Goal: Task Accomplishment & Management: Manage account settings

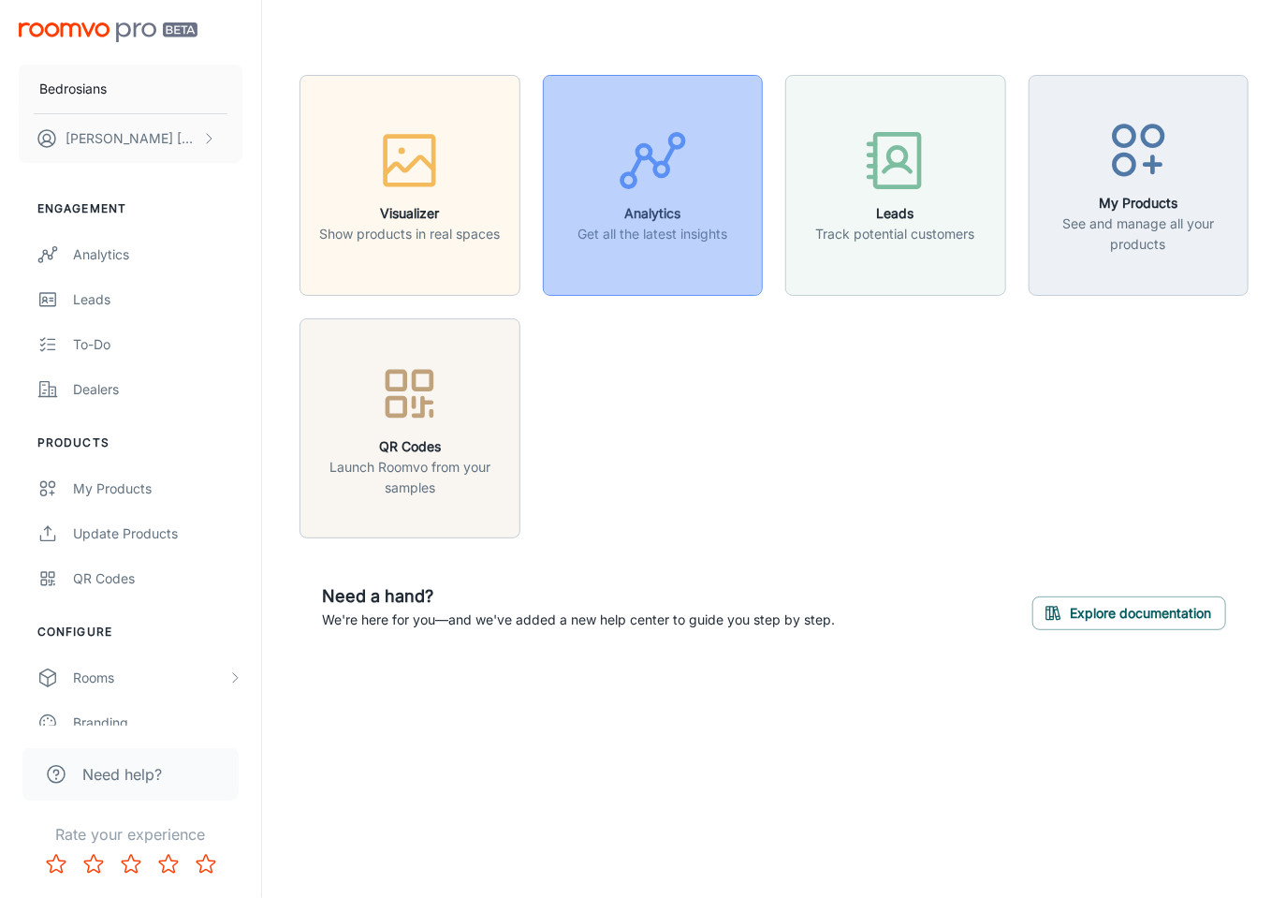
click at [613, 246] on button "Analytics Get all the latest insights" at bounding box center [653, 185] width 221 height 221
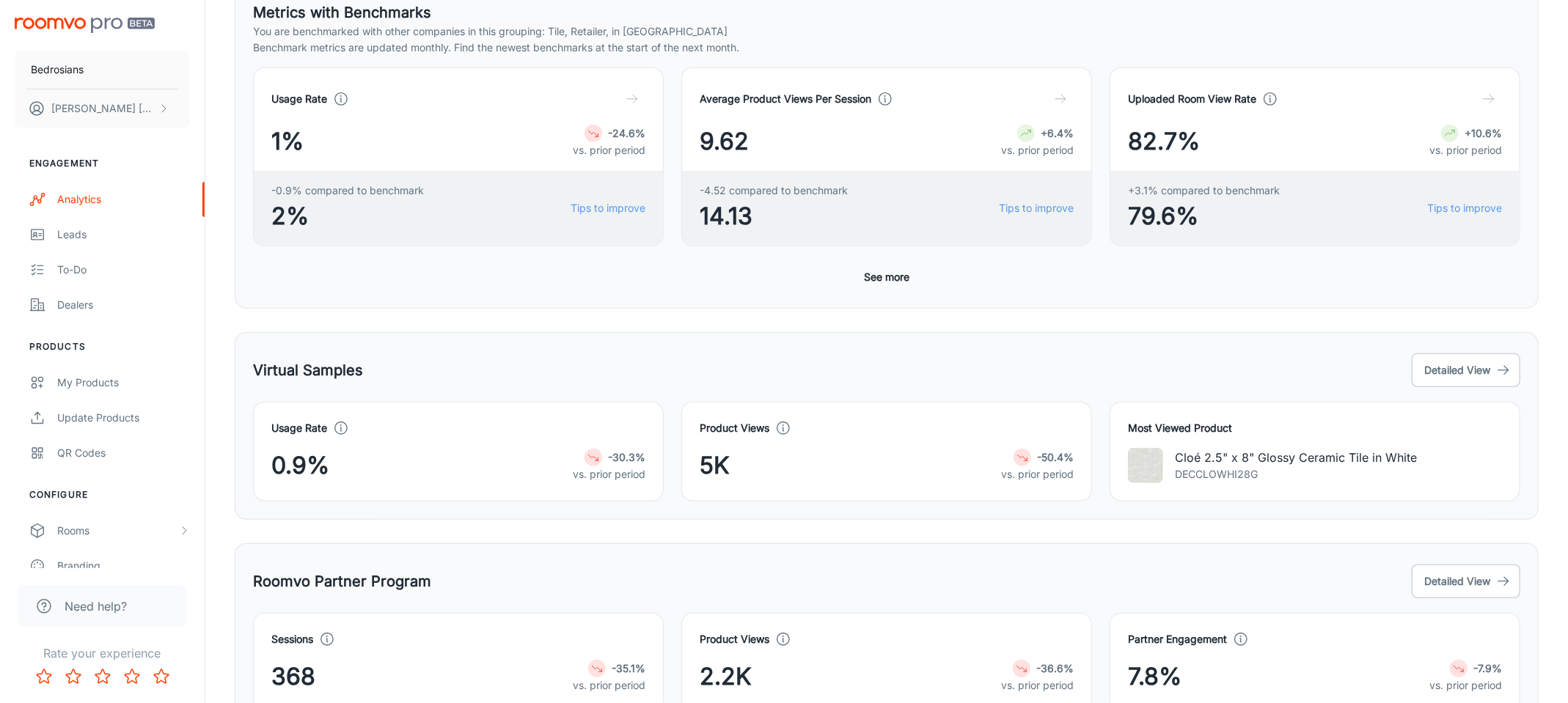
scroll to position [523, 0]
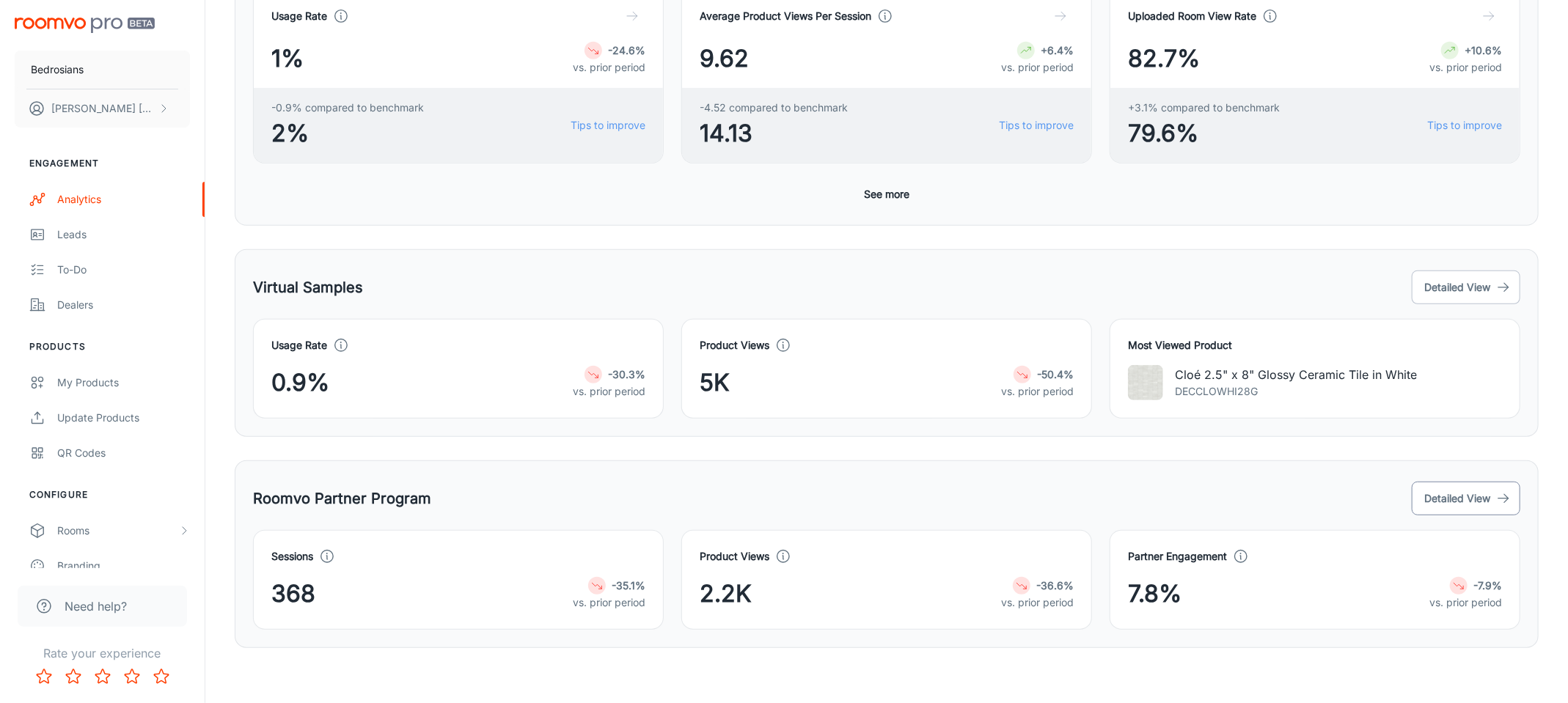
click at [1007, 488] on button "Detailed View" at bounding box center [1465, 498] width 109 height 34
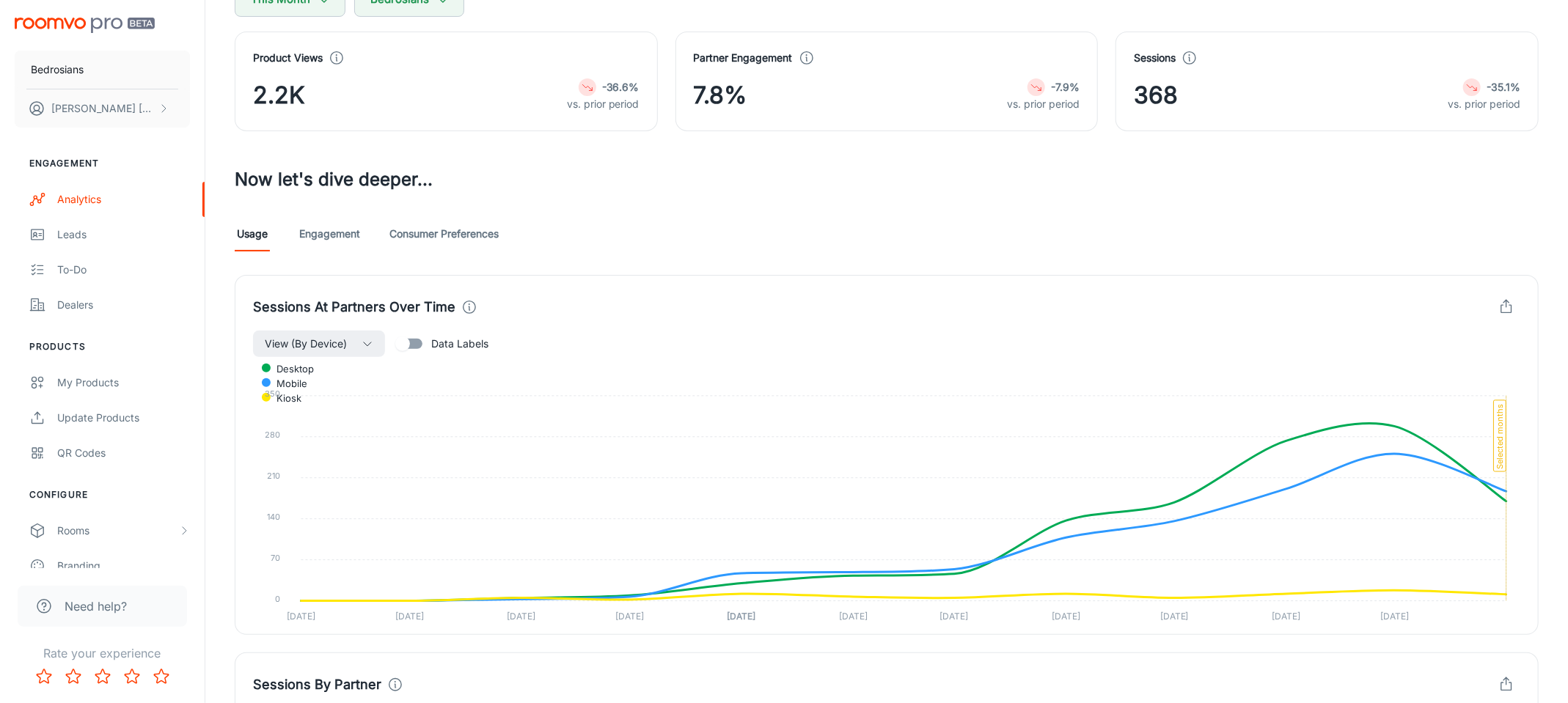
scroll to position [563, 0]
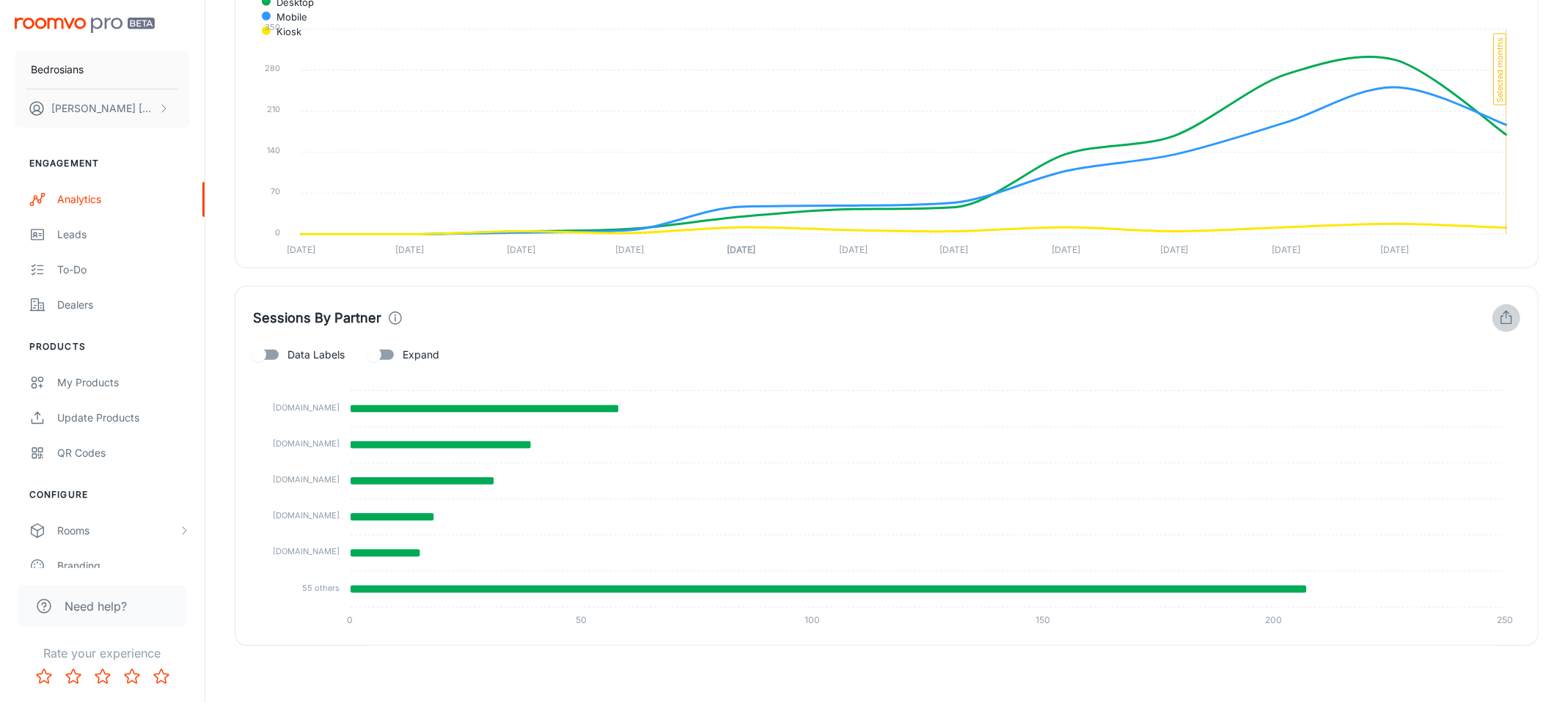
click at [1007, 323] on icon "button" at bounding box center [1506, 318] width 16 height 16
click at [1007, 377] on span "Download CSV" at bounding box center [1464, 380] width 85 height 17
click at [698, 299] on div "Sessions By Partner Data Labels Expand pioneerfloor.com pioneerfloor.com castle…" at bounding box center [887, 466] width 1304 height 360
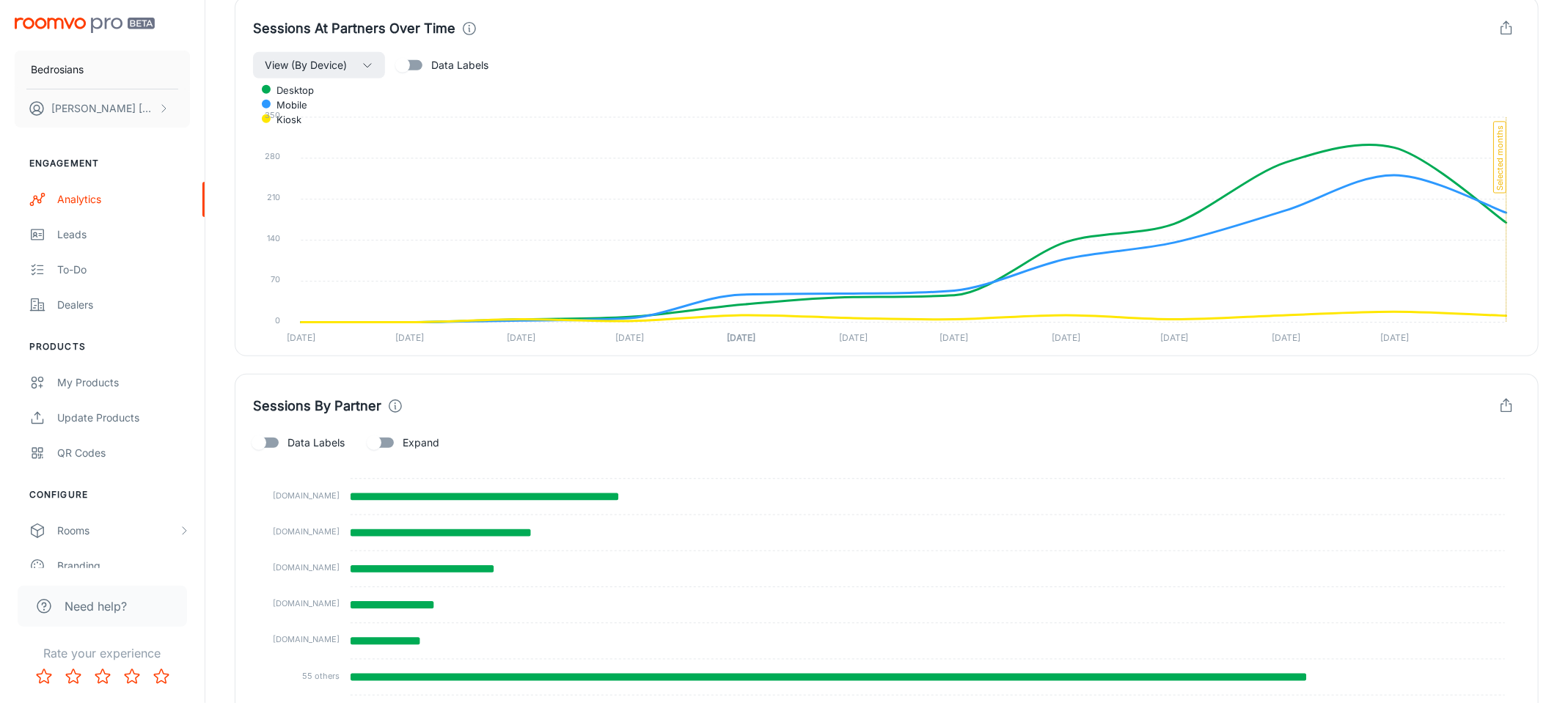
scroll to position [416, 0]
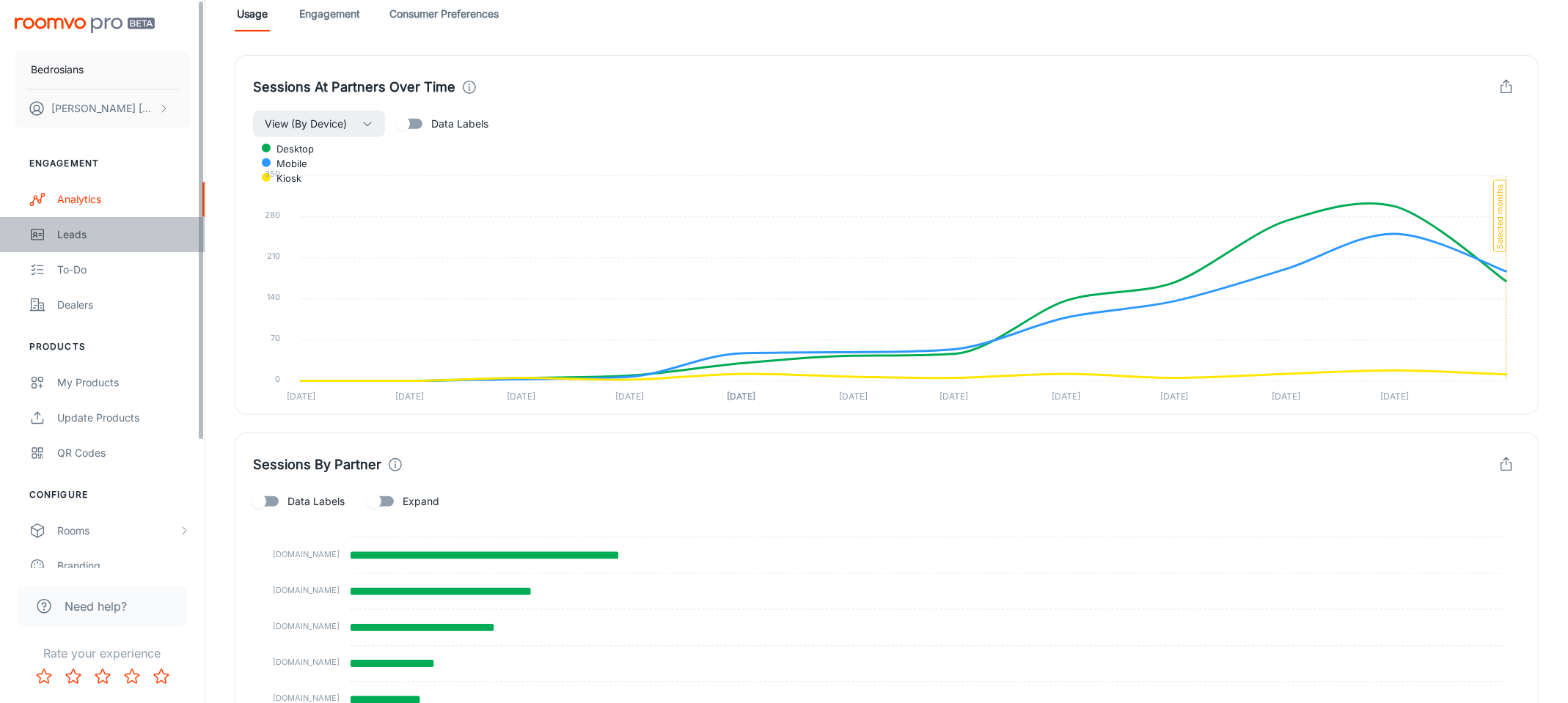
click at [56, 224] on link "Leads" at bounding box center [102, 234] width 204 height 35
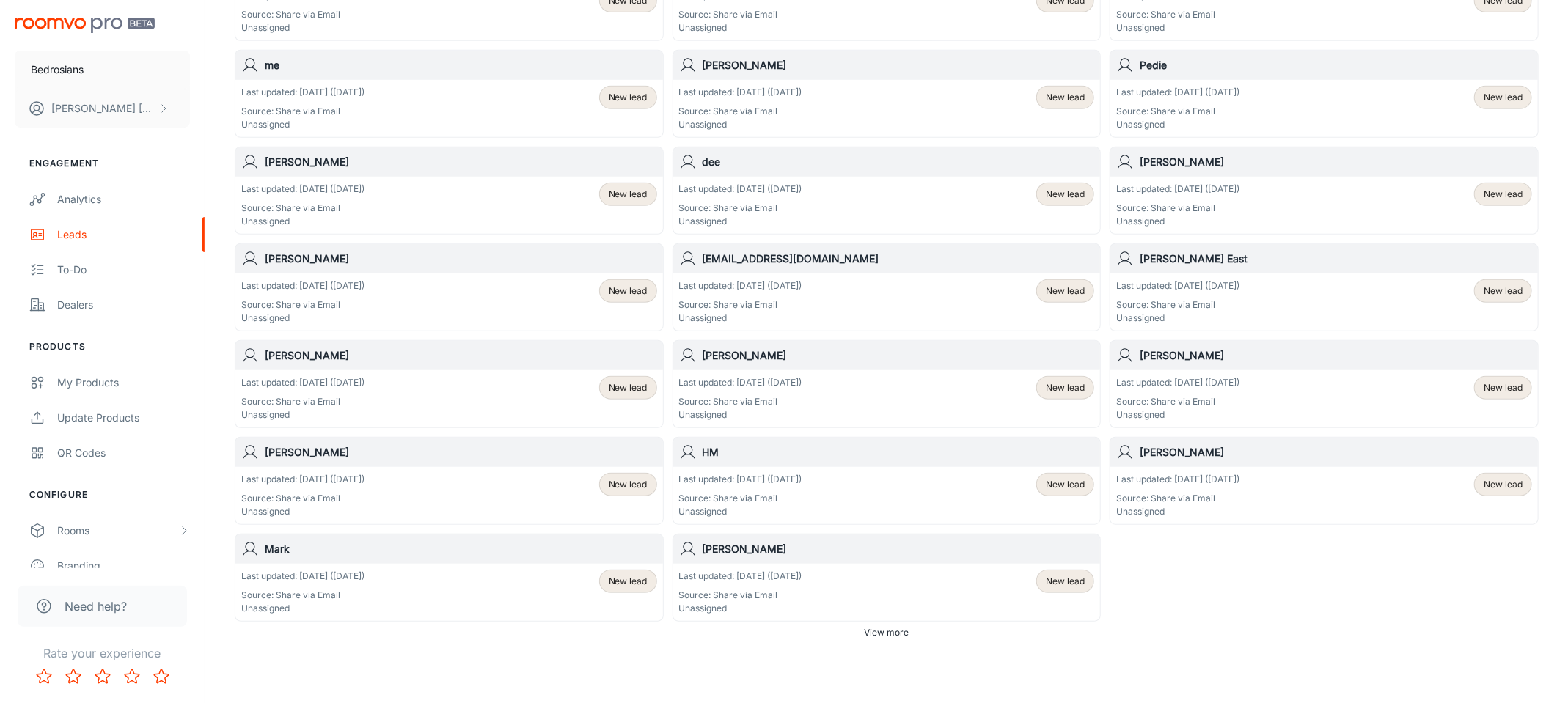
scroll to position [696, 0]
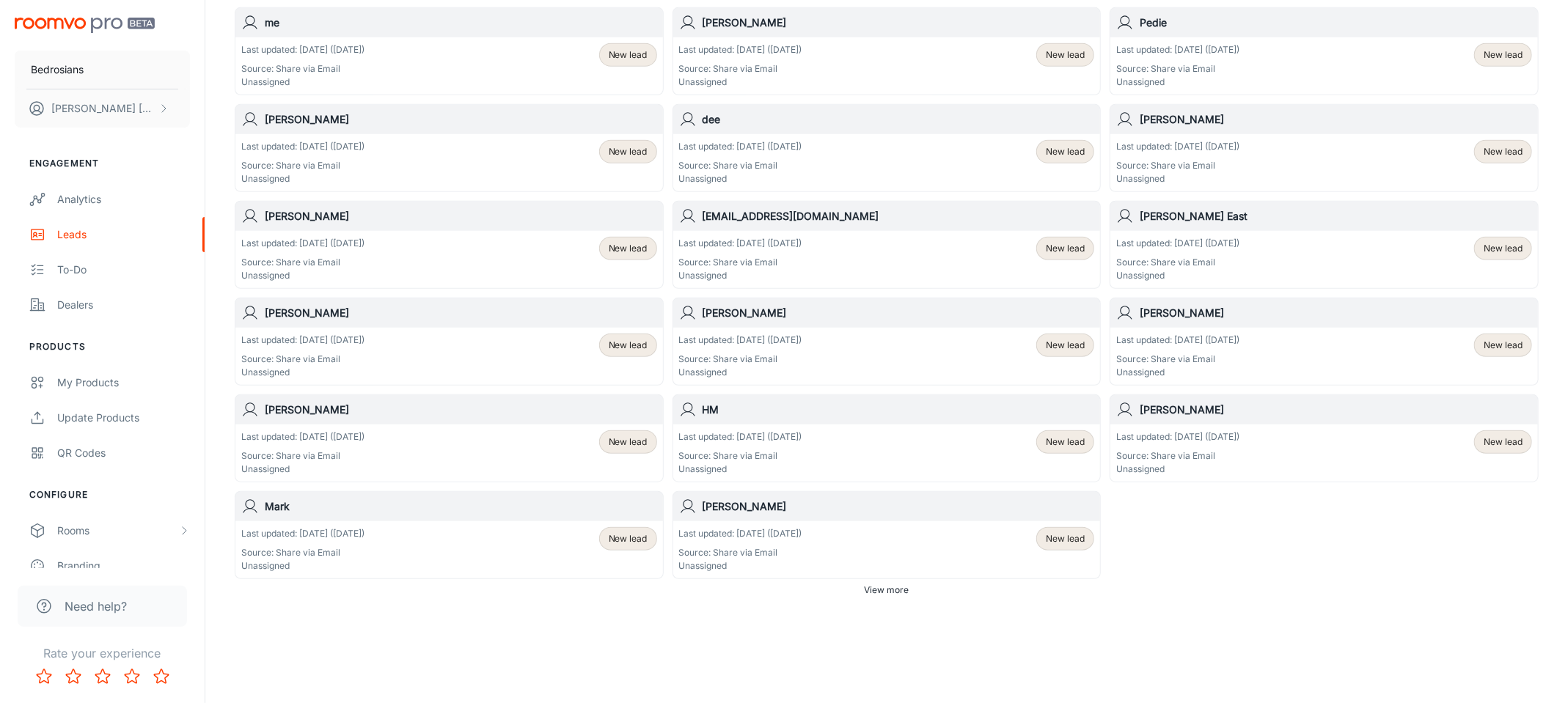
click at [900, 590] on span "View more" at bounding box center [887, 589] width 45 height 13
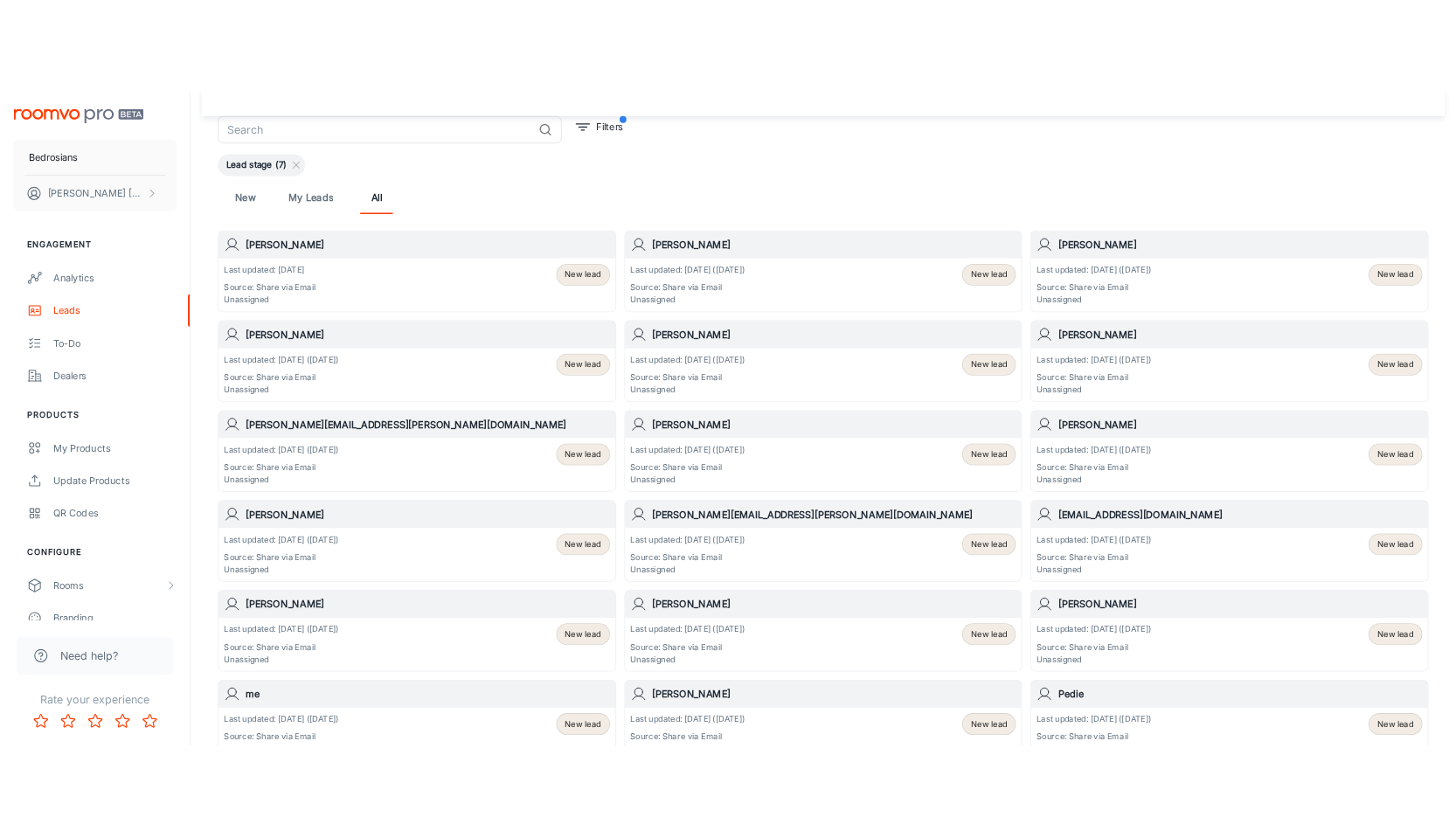
scroll to position [0, 0]
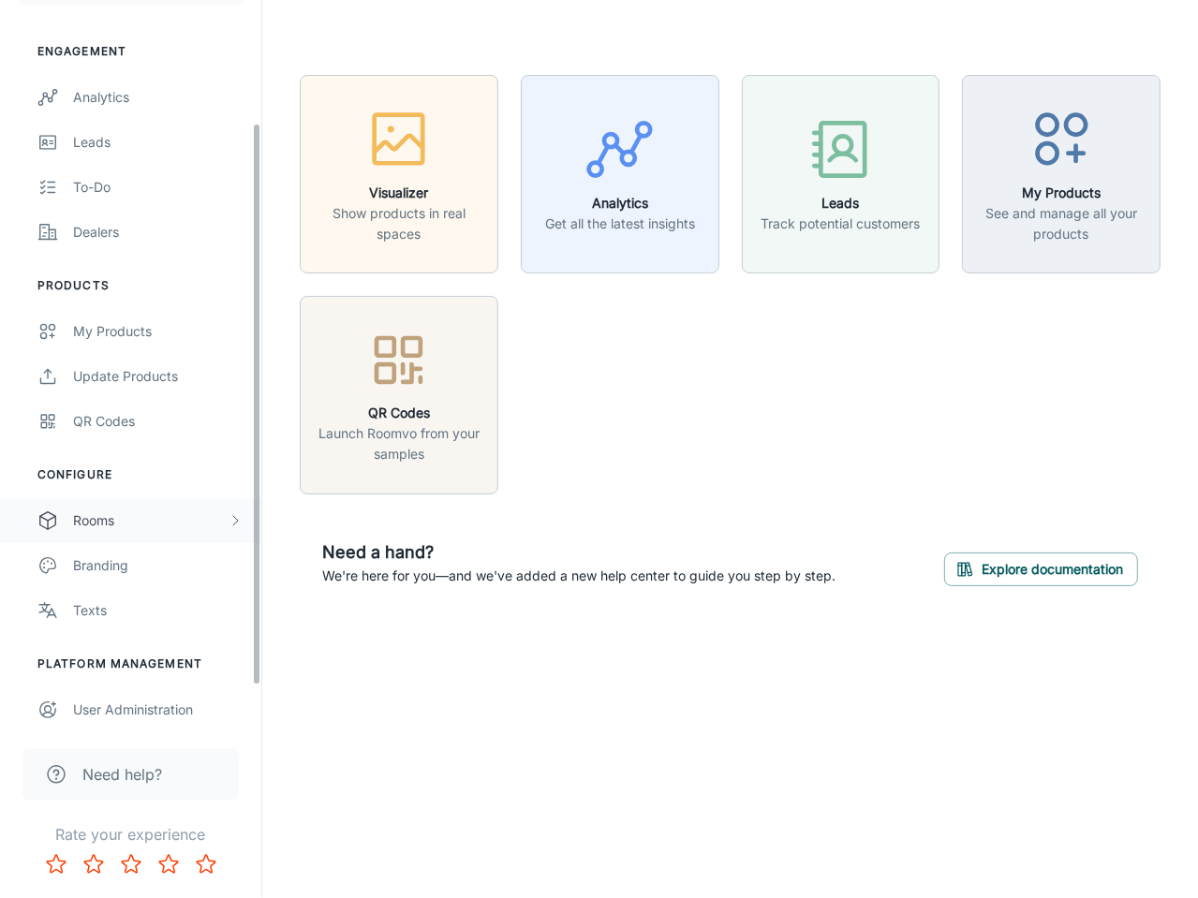
scroll to position [208, 0]
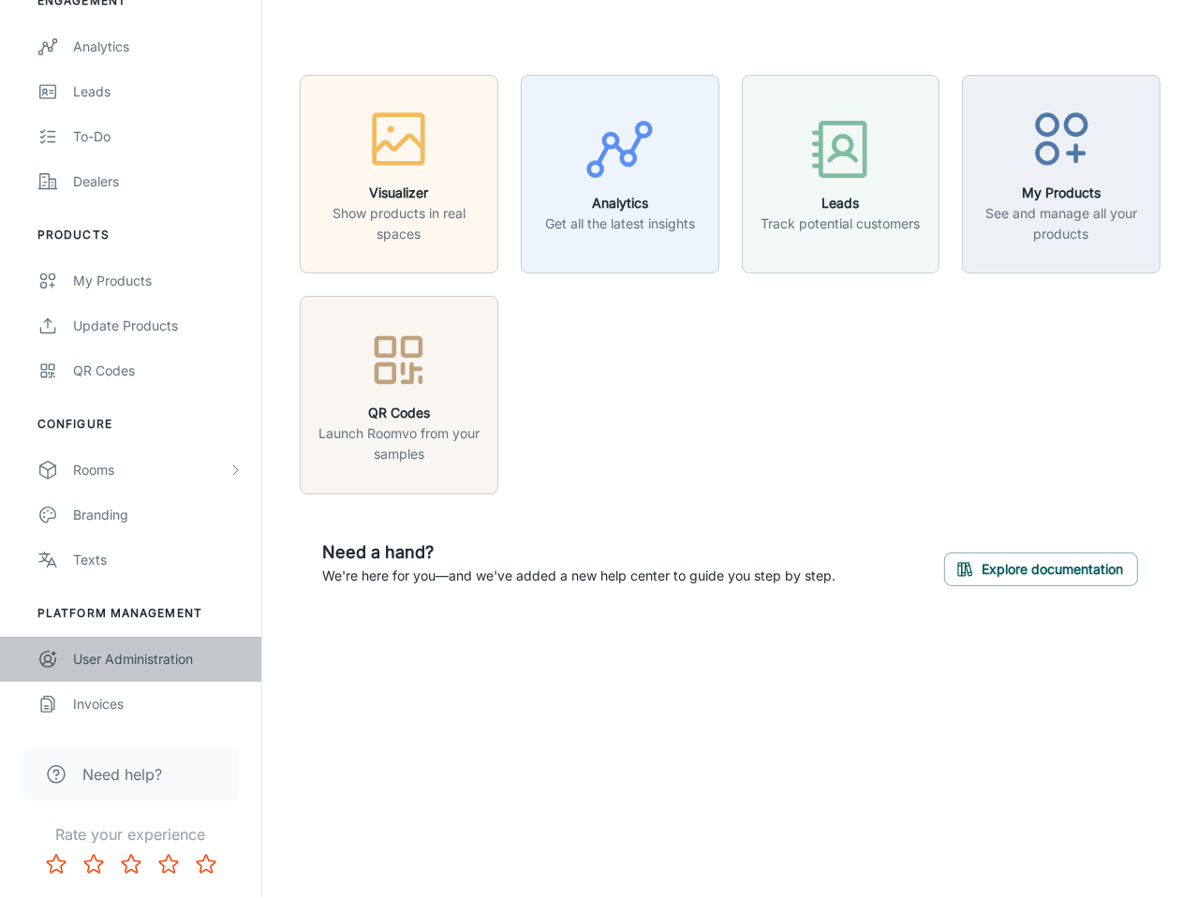
click at [191, 667] on div "User Administration" at bounding box center [157, 659] width 169 height 21
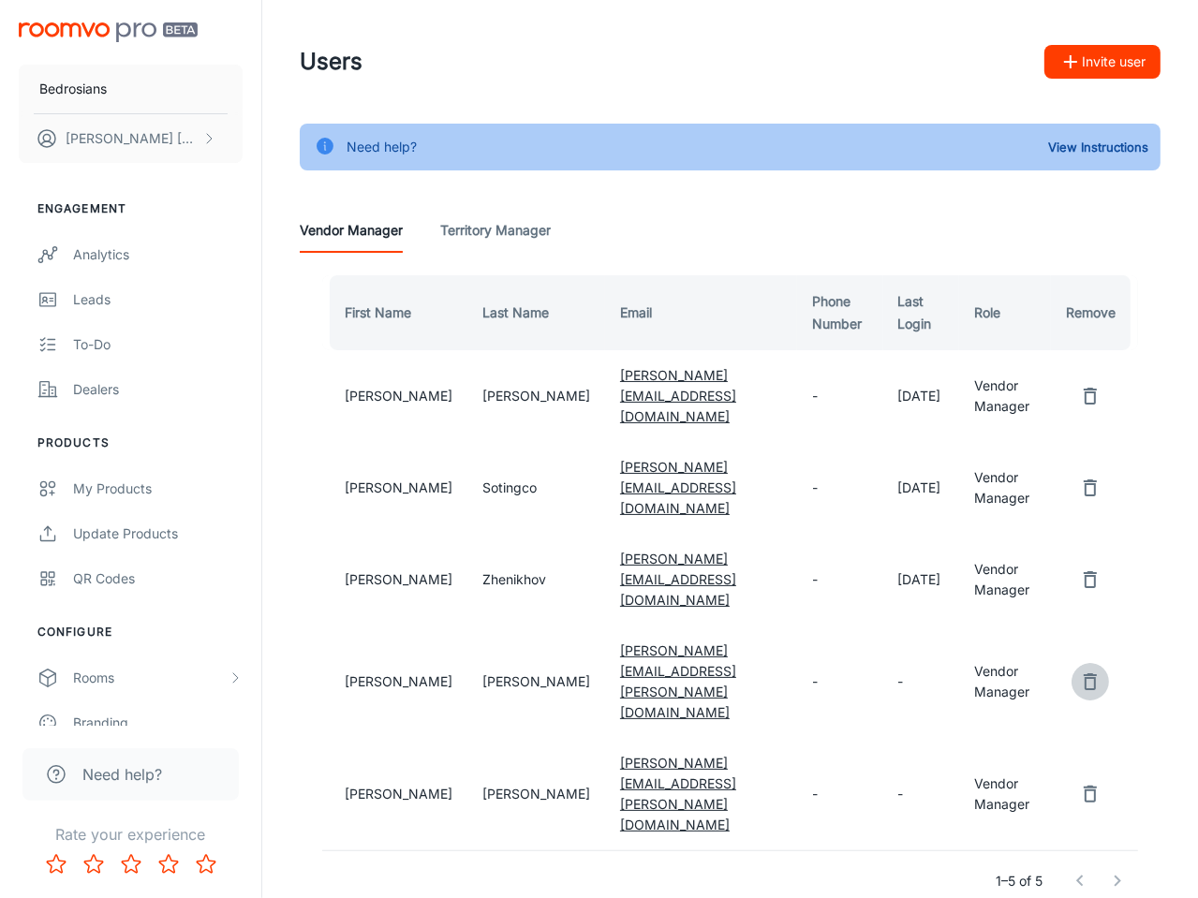
click at [1095, 670] on icon "remove user" at bounding box center [1090, 681] width 22 height 22
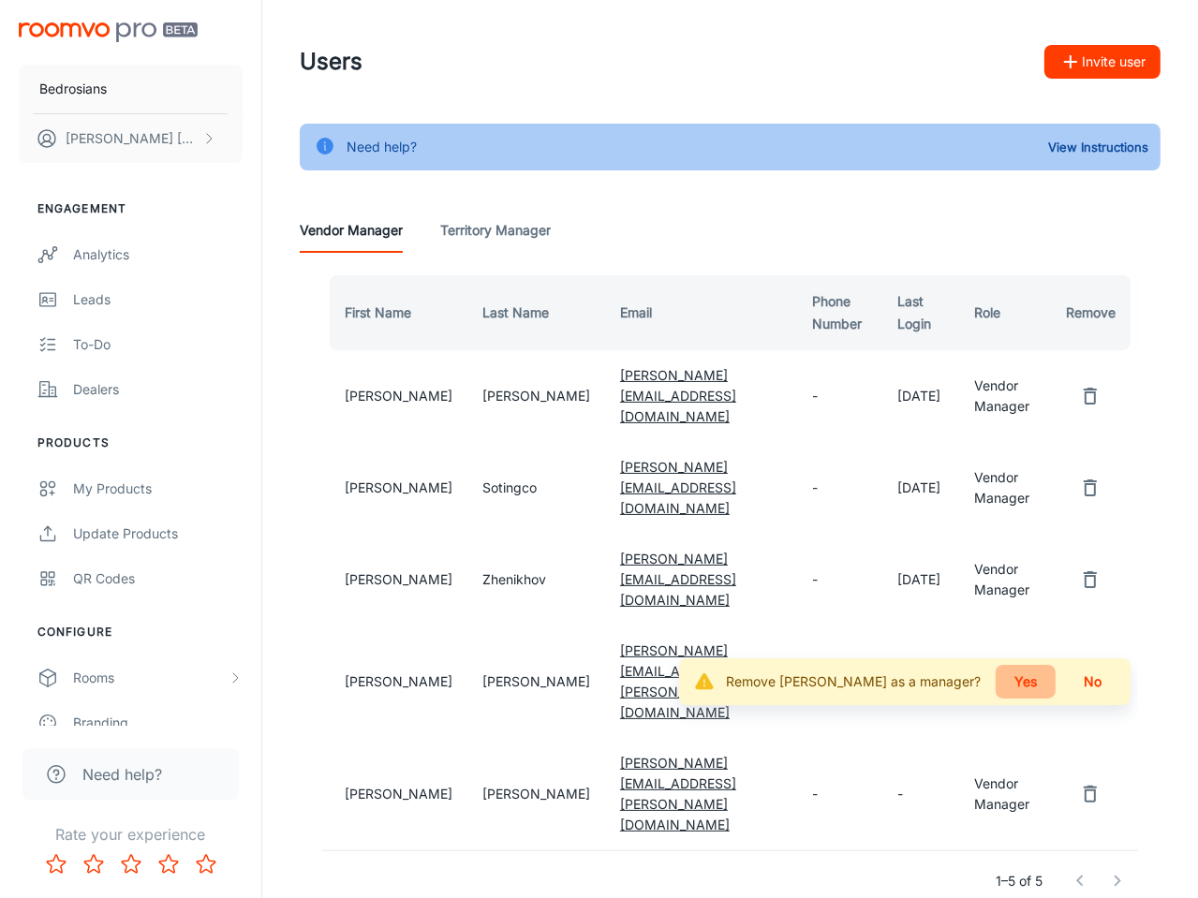
click at [1037, 665] on button "Yes" at bounding box center [1025, 682] width 60 height 34
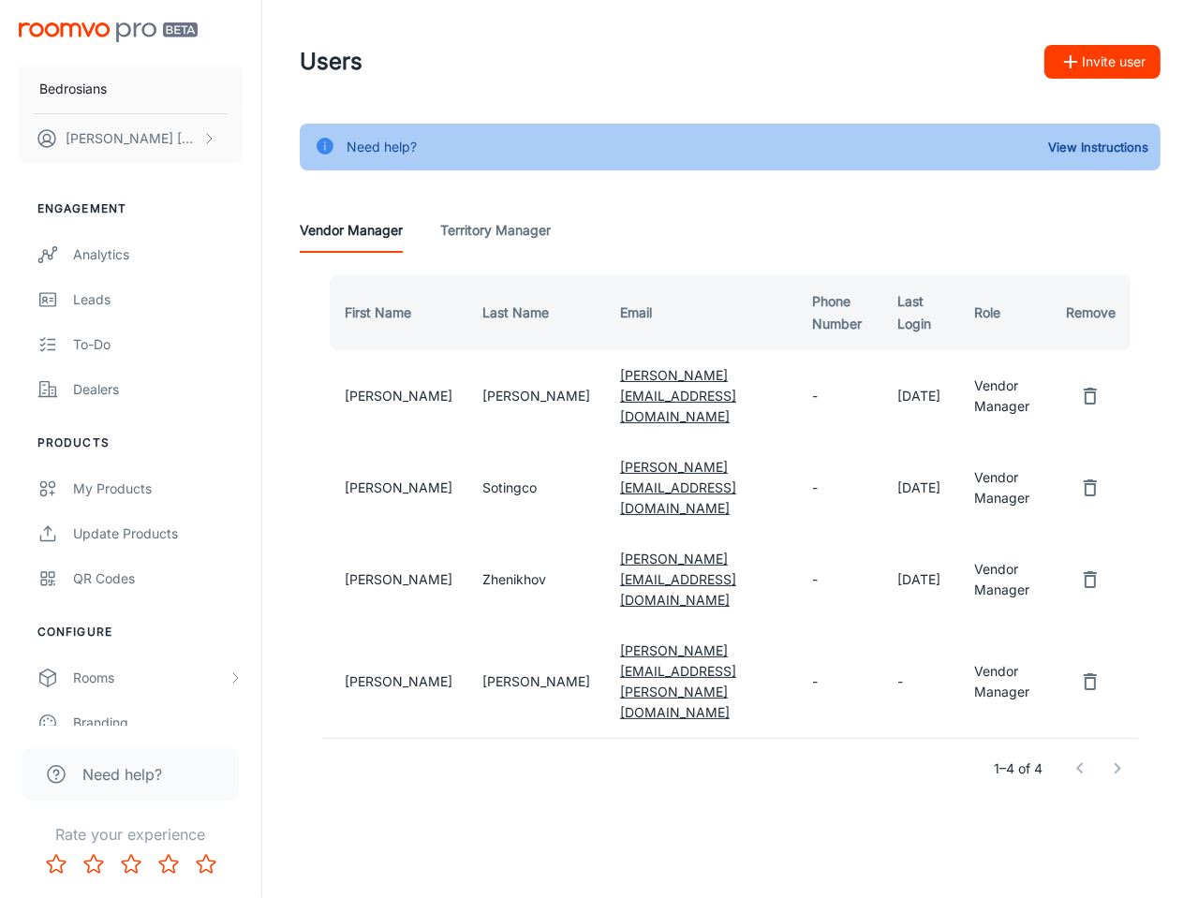
click at [1124, 750] on div at bounding box center [1098, 768] width 75 height 37
click at [1082, 52] on button "Invite user" at bounding box center [1102, 62] width 116 height 34
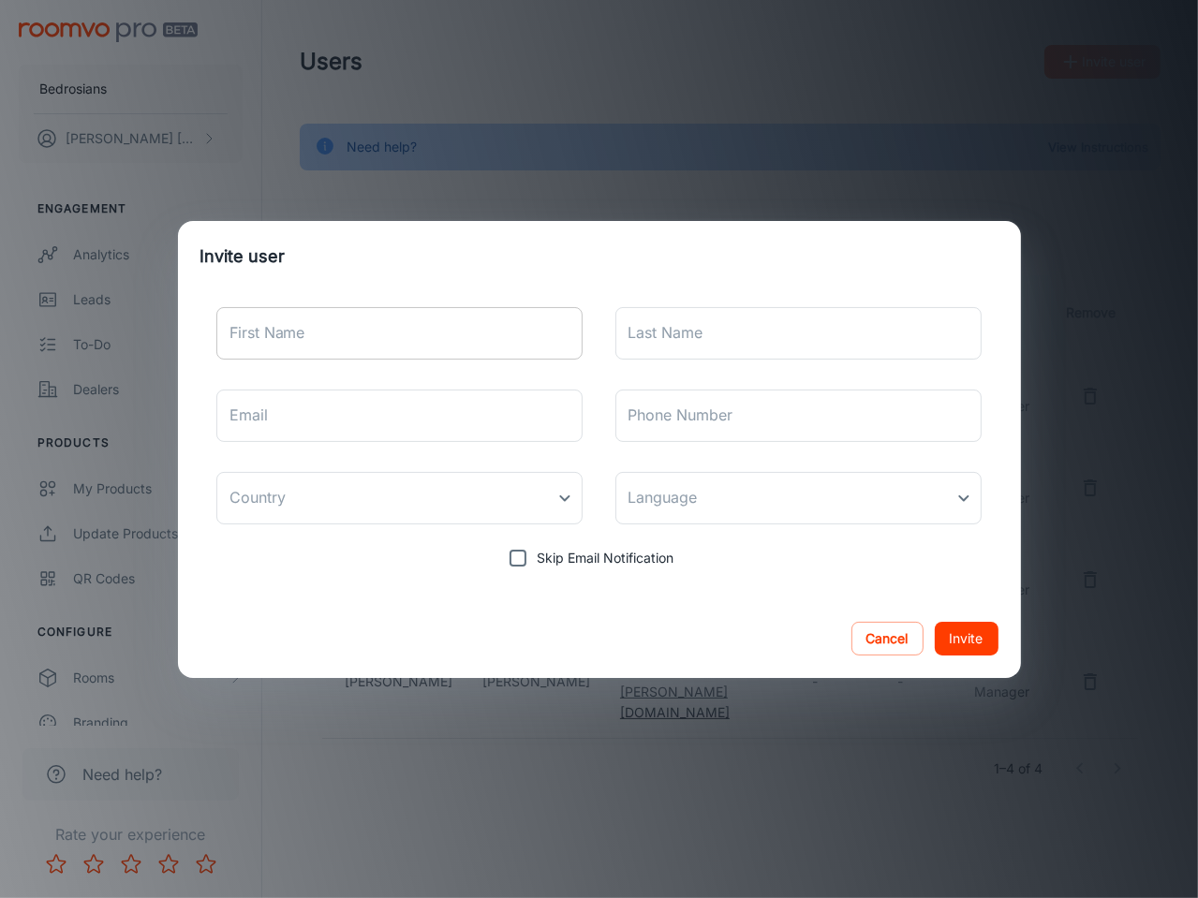
click at [462, 339] on input "First Name" at bounding box center [399, 333] width 367 height 52
type input "[PERSON_NAME]"
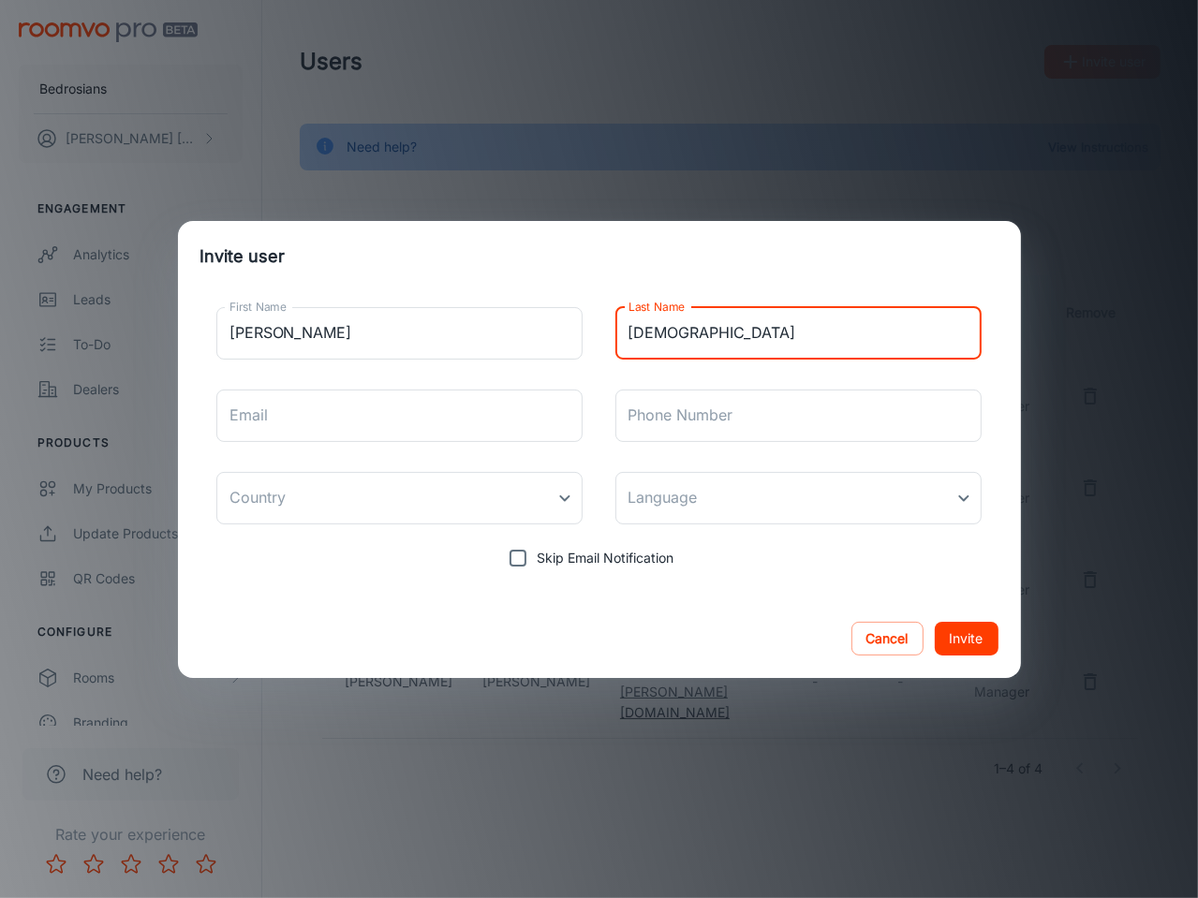
type input "[DEMOGRAPHIC_DATA]"
click at [362, 417] on input "Email" at bounding box center [399, 416] width 367 height 52
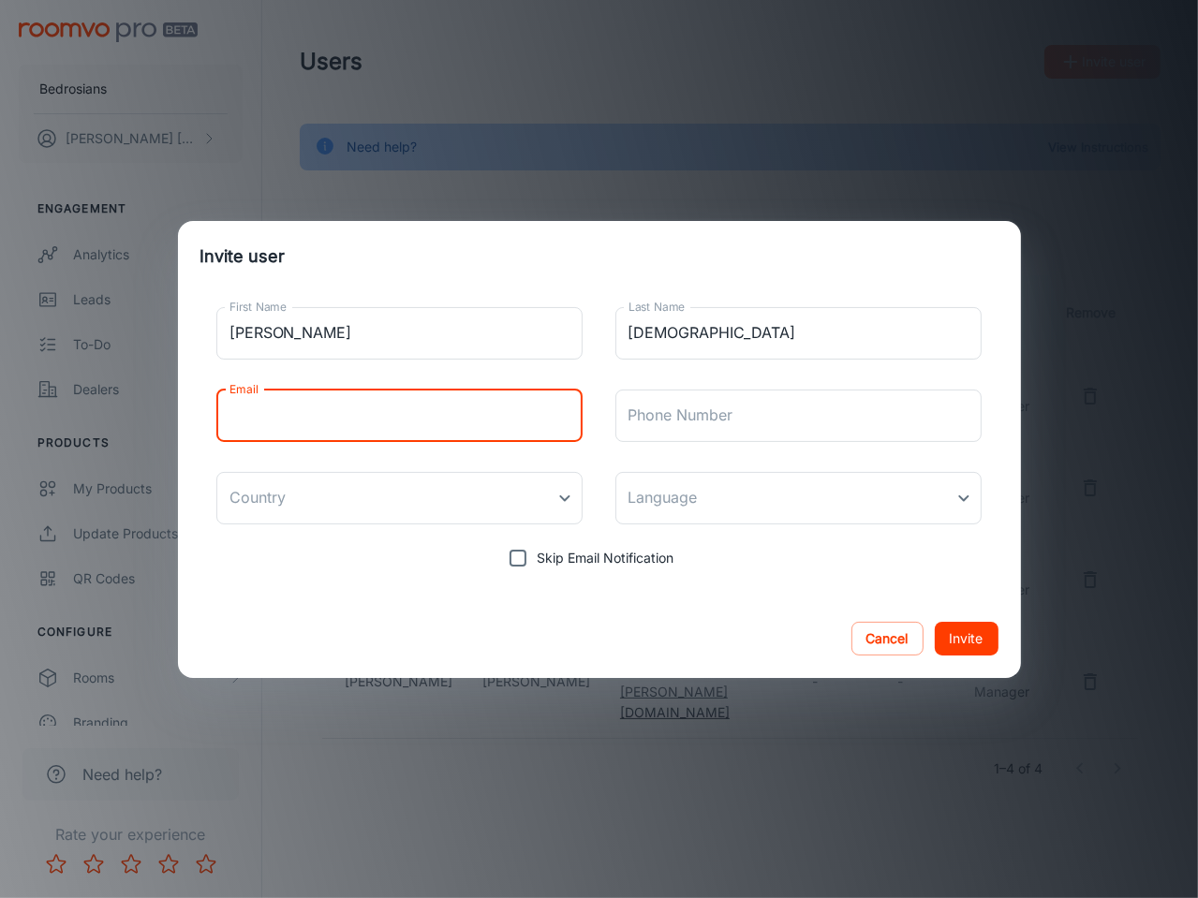
paste input "[PERSON_NAME][EMAIL_ADDRESS][PERSON_NAME][DOMAIN_NAME]"
type input "[PERSON_NAME][EMAIL_ADDRESS][PERSON_NAME][DOMAIN_NAME]"
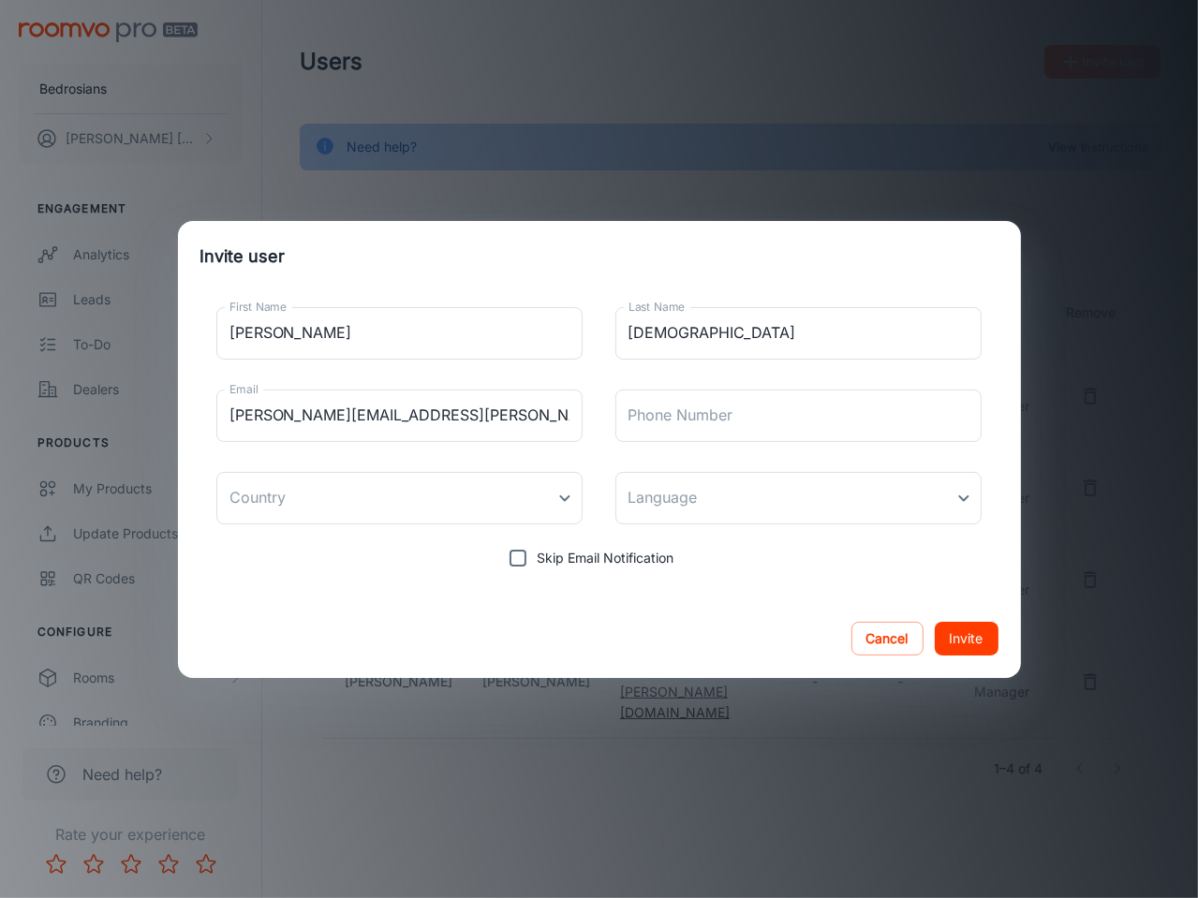
click at [643, 606] on div "Cancel Invite" at bounding box center [599, 638] width 843 height 79
click at [983, 648] on button "Invite" at bounding box center [966, 639] width 64 height 34
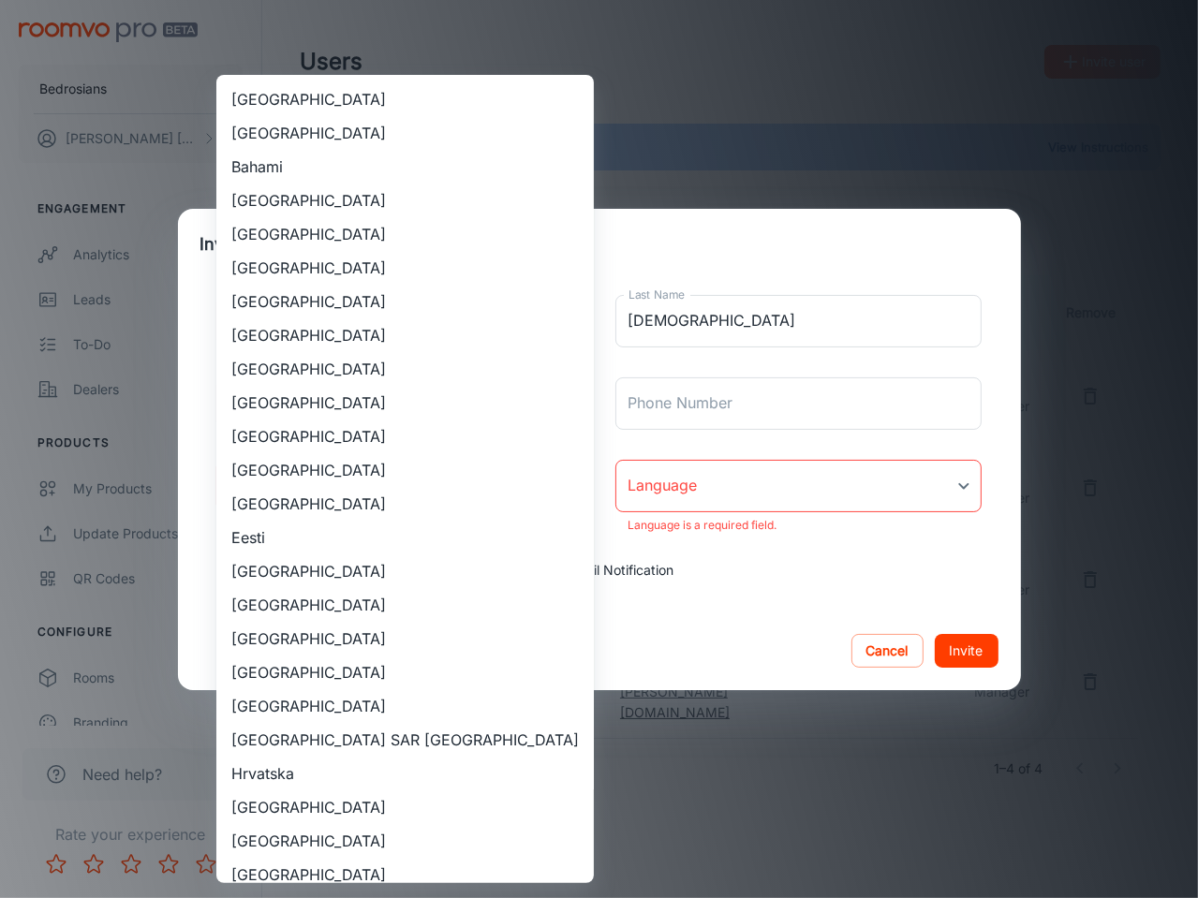
click at [496, 475] on body "Bedrosians [PERSON_NAME] Engagement Analytics Leads To-do Dealers Products My P…" at bounding box center [599, 449] width 1198 height 898
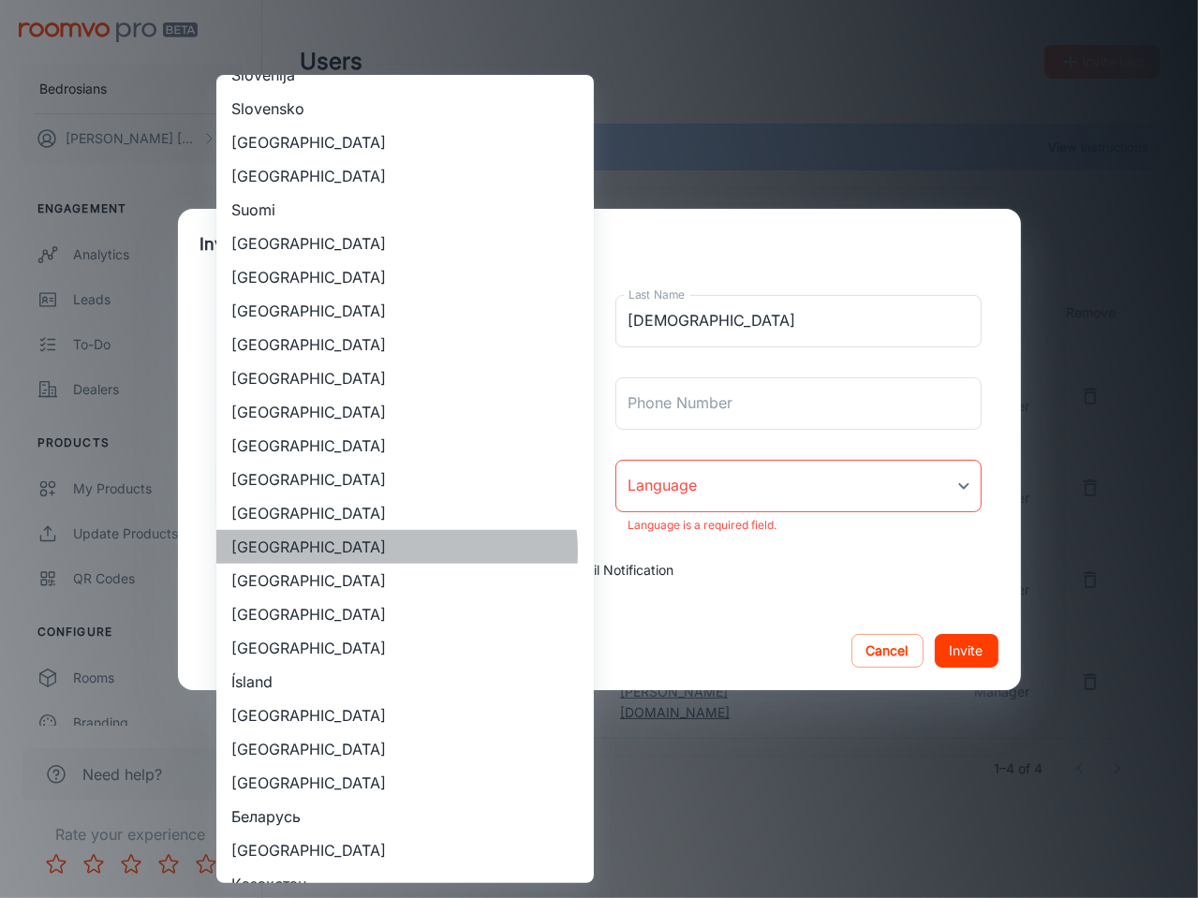
click at [396, 551] on li "[GEOGRAPHIC_DATA]" at bounding box center [404, 547] width 377 height 34
type input "[GEOGRAPHIC_DATA]"
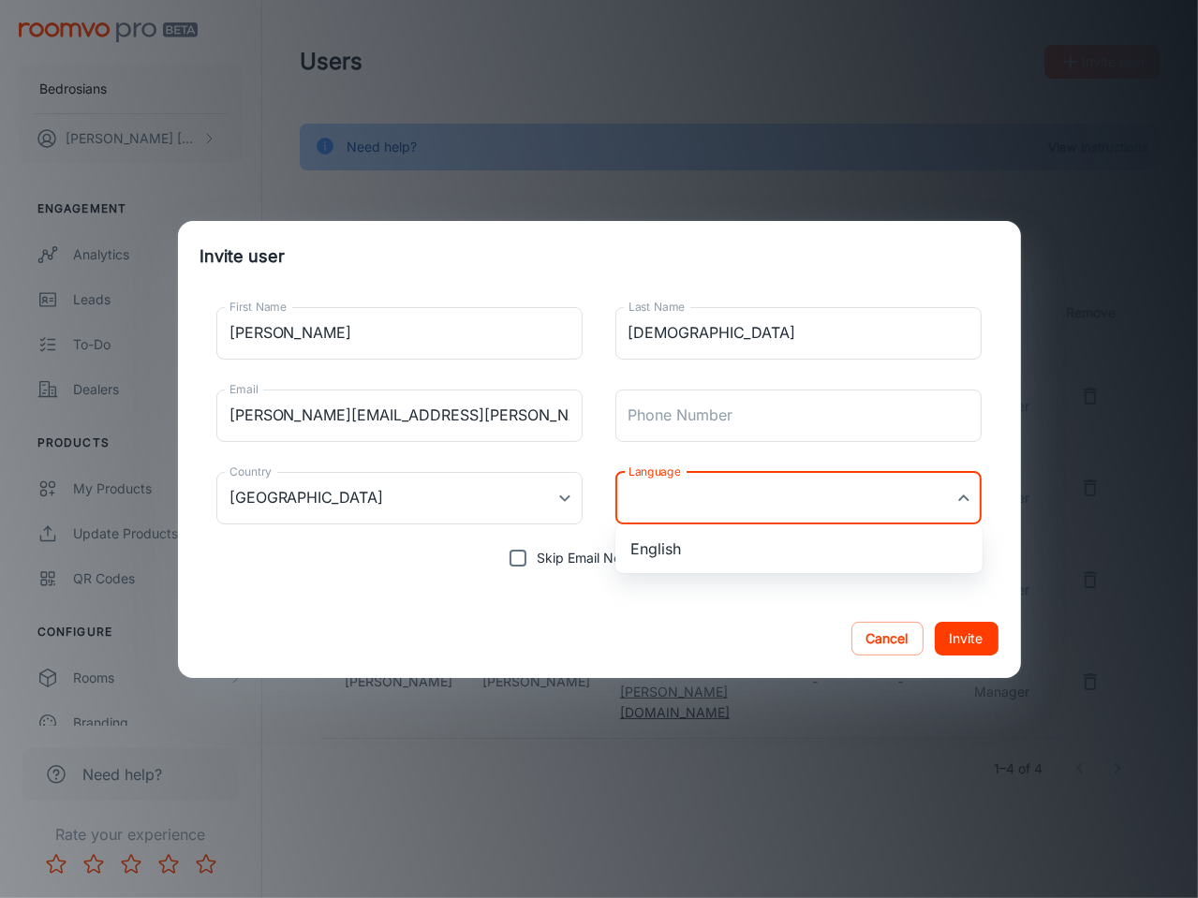
click at [722, 508] on body "Bedrosians [PERSON_NAME] Engagement Analytics Leads To-do Dealers Products My P…" at bounding box center [599, 449] width 1198 height 898
click at [678, 568] on ul "English" at bounding box center [798, 548] width 367 height 49
click at [682, 557] on li "English" at bounding box center [798, 549] width 367 height 34
type input "en-us"
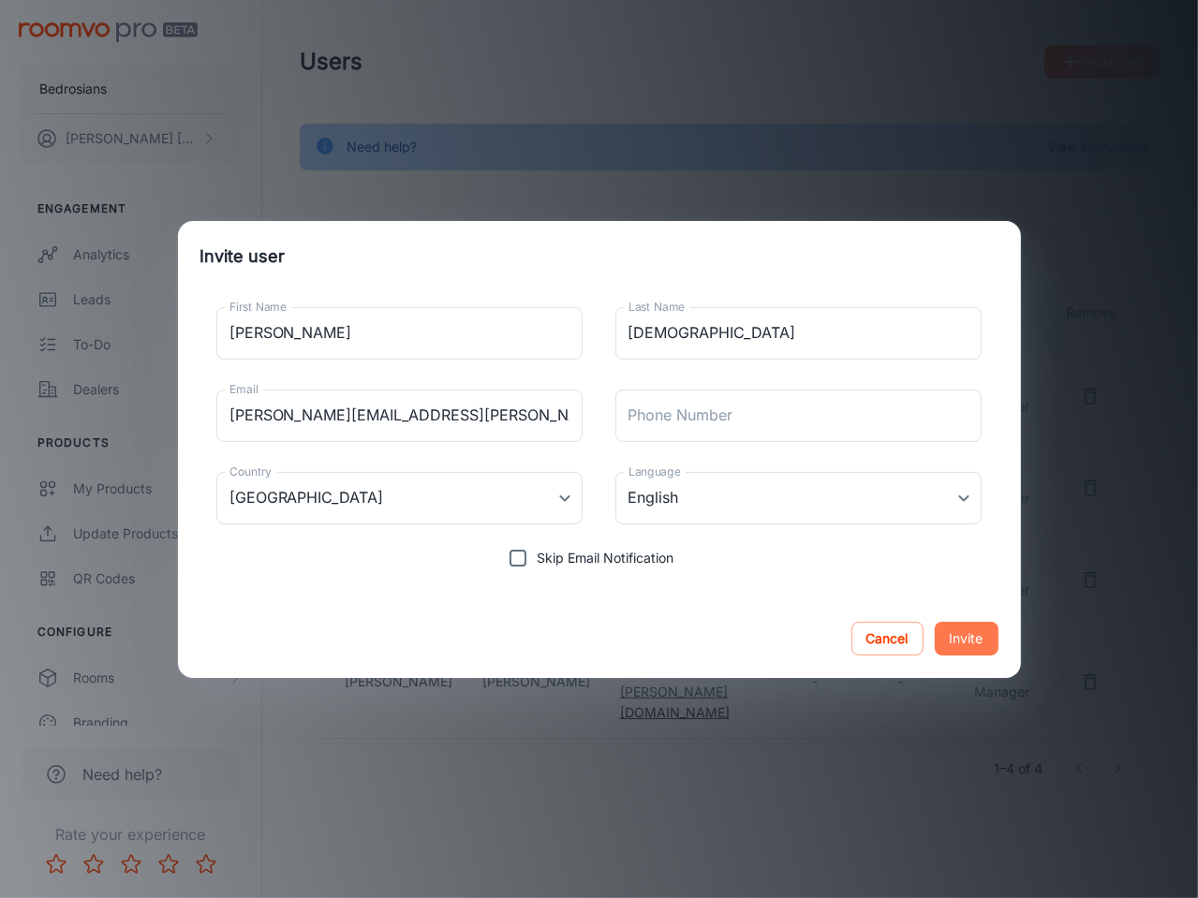
click at [972, 651] on button "Invite" at bounding box center [966, 639] width 64 height 34
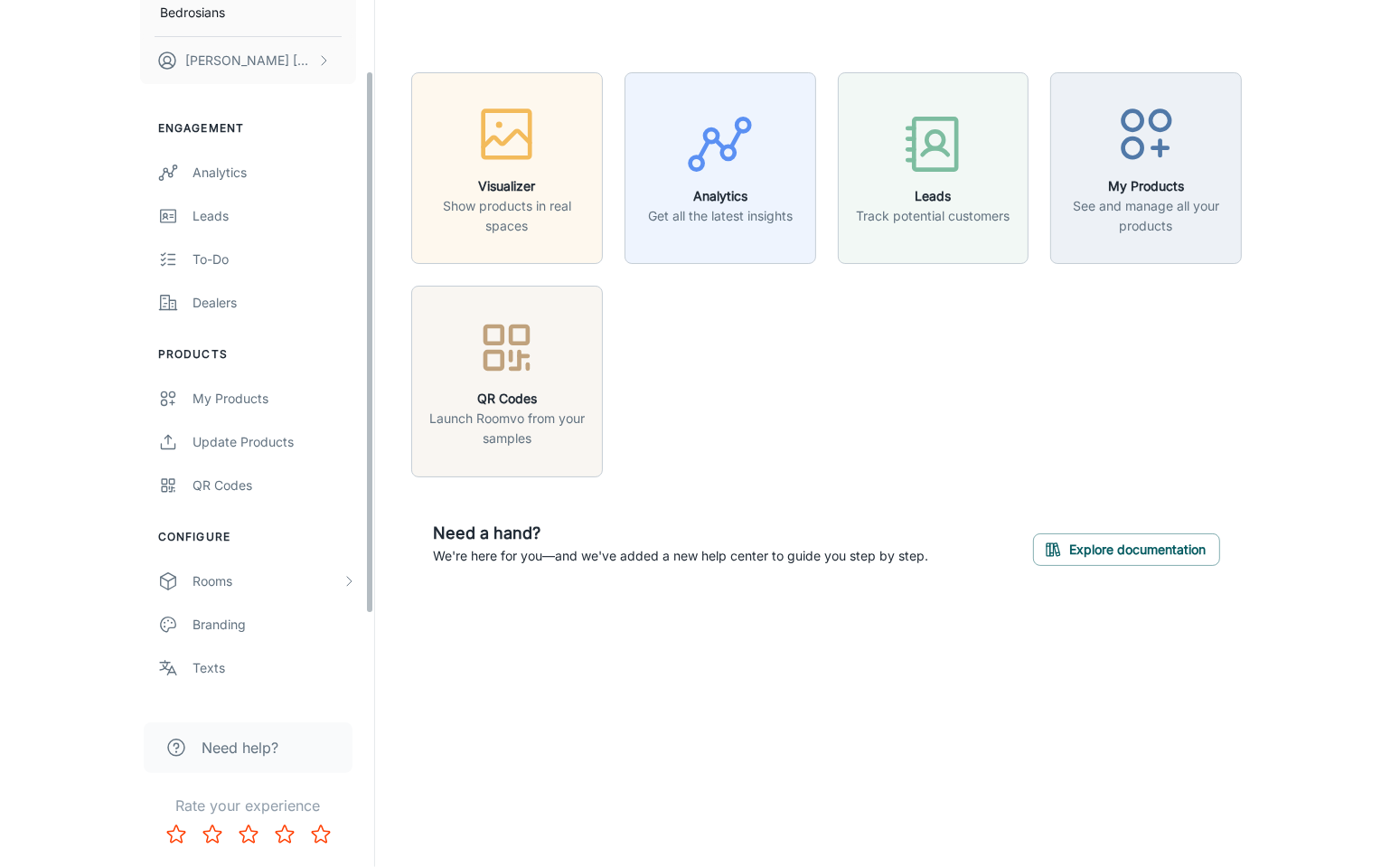
scroll to position [91, 0]
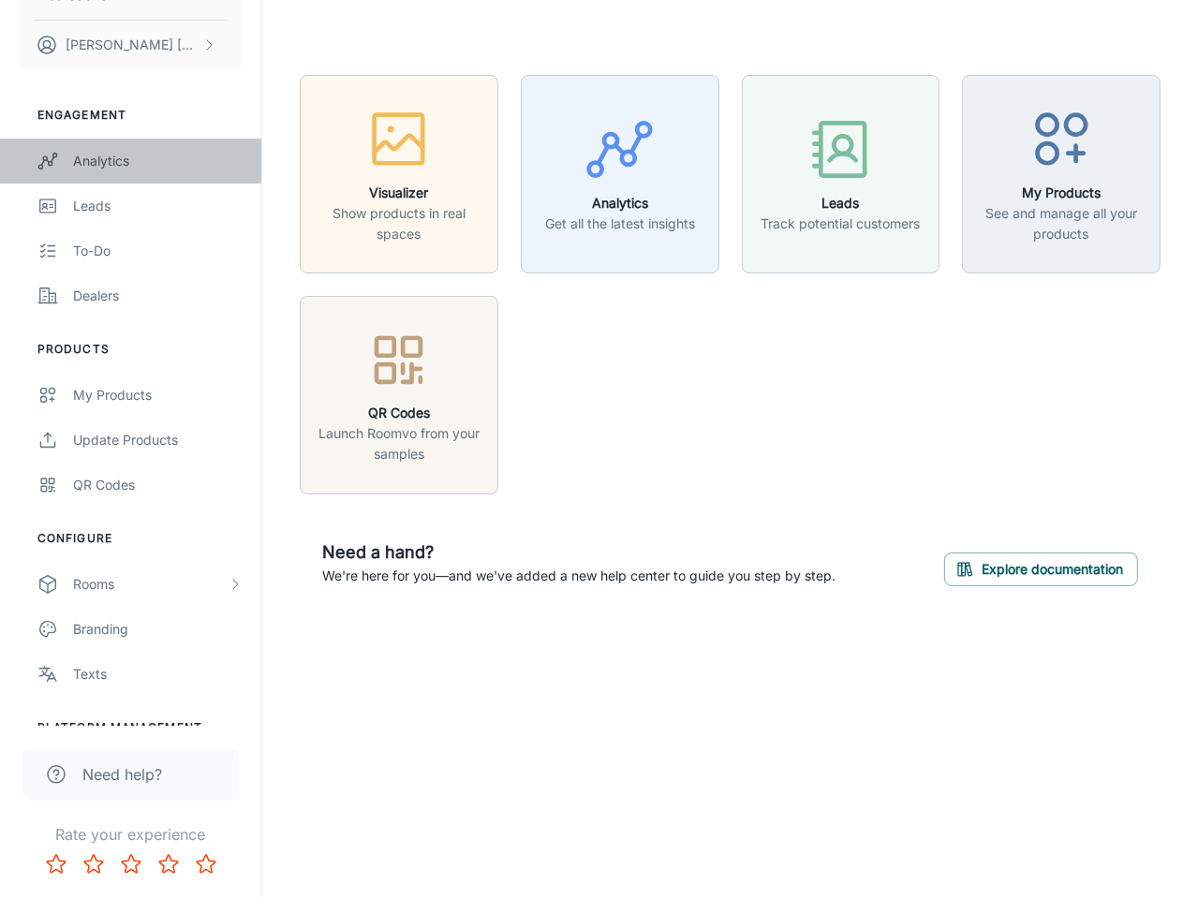
click at [154, 175] on link "Analytics" at bounding box center [130, 161] width 261 height 45
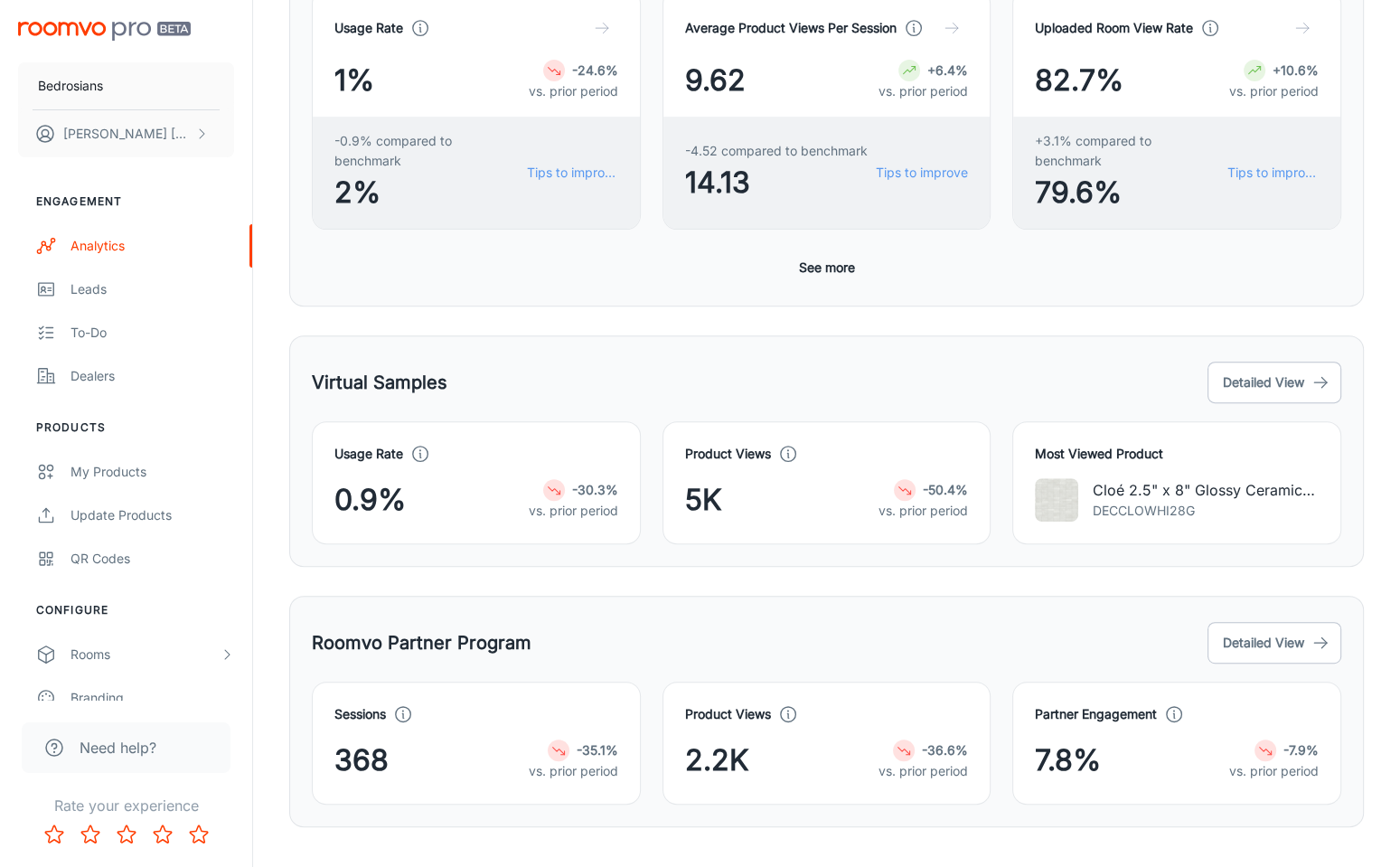
scroll to position [665, 0]
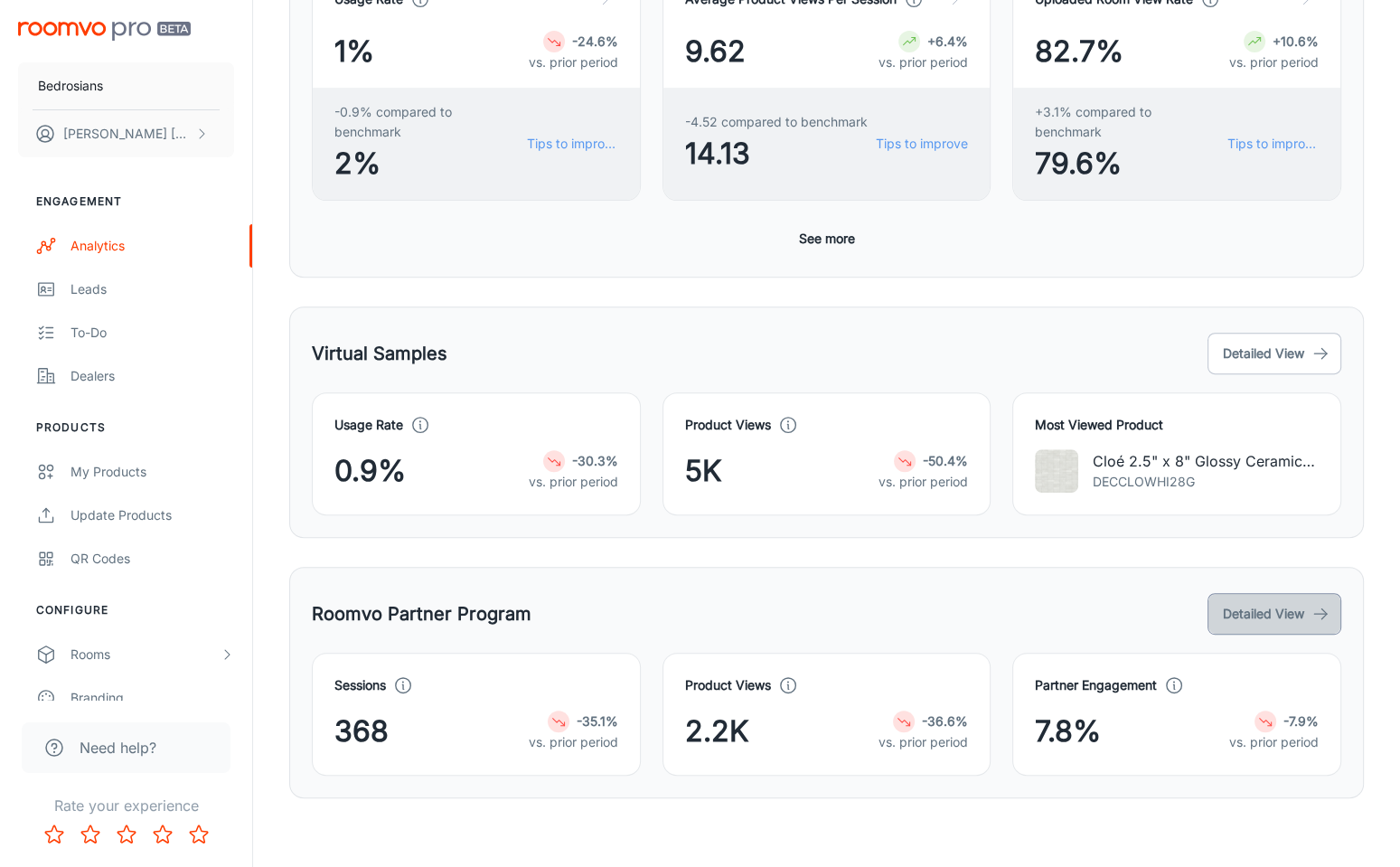
click at [1156, 613] on button "Detailed View" at bounding box center [1274, 613] width 134 height 42
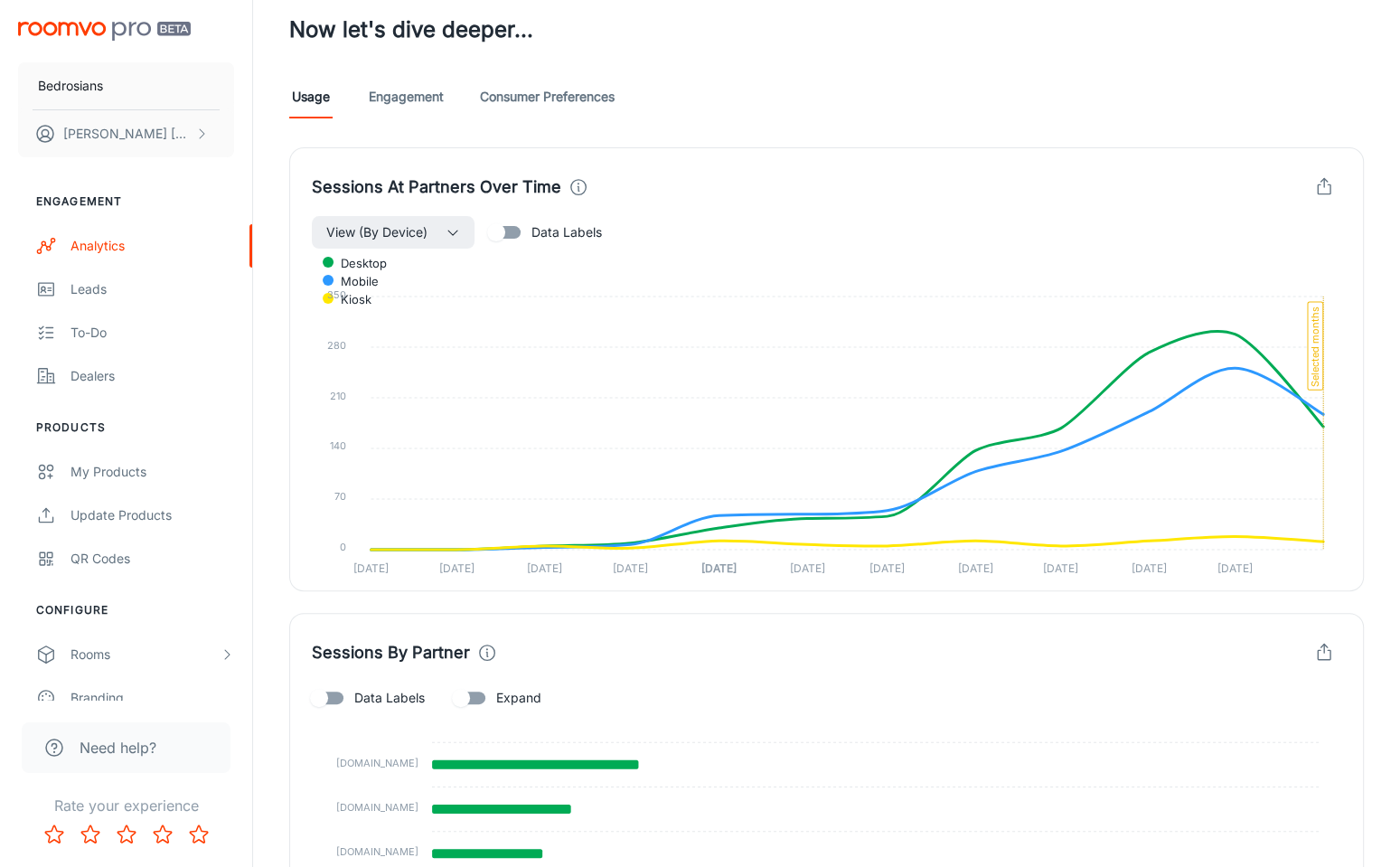
scroll to position [423, 0]
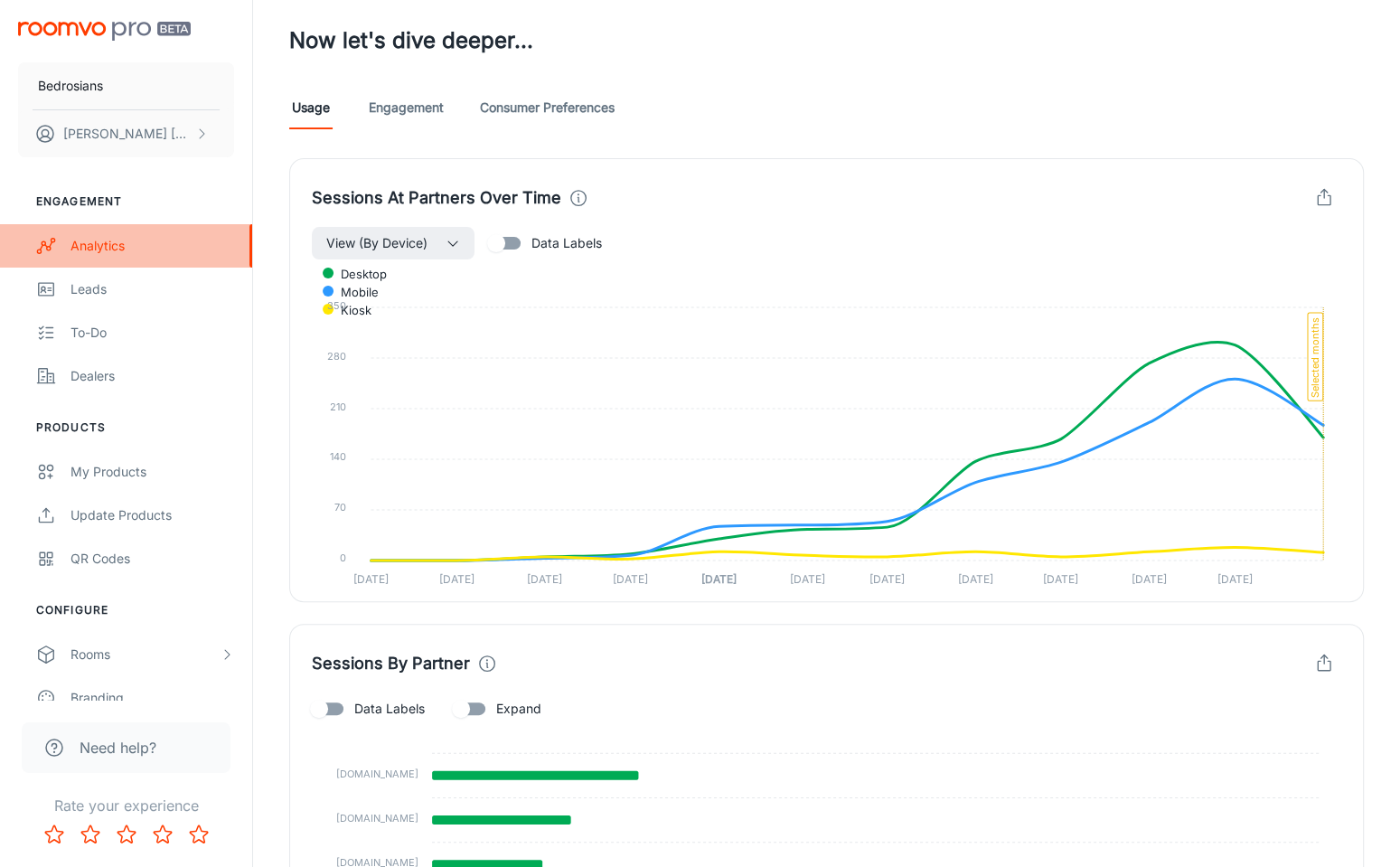
click at [98, 238] on div "Analytics" at bounding box center [152, 245] width 163 height 20
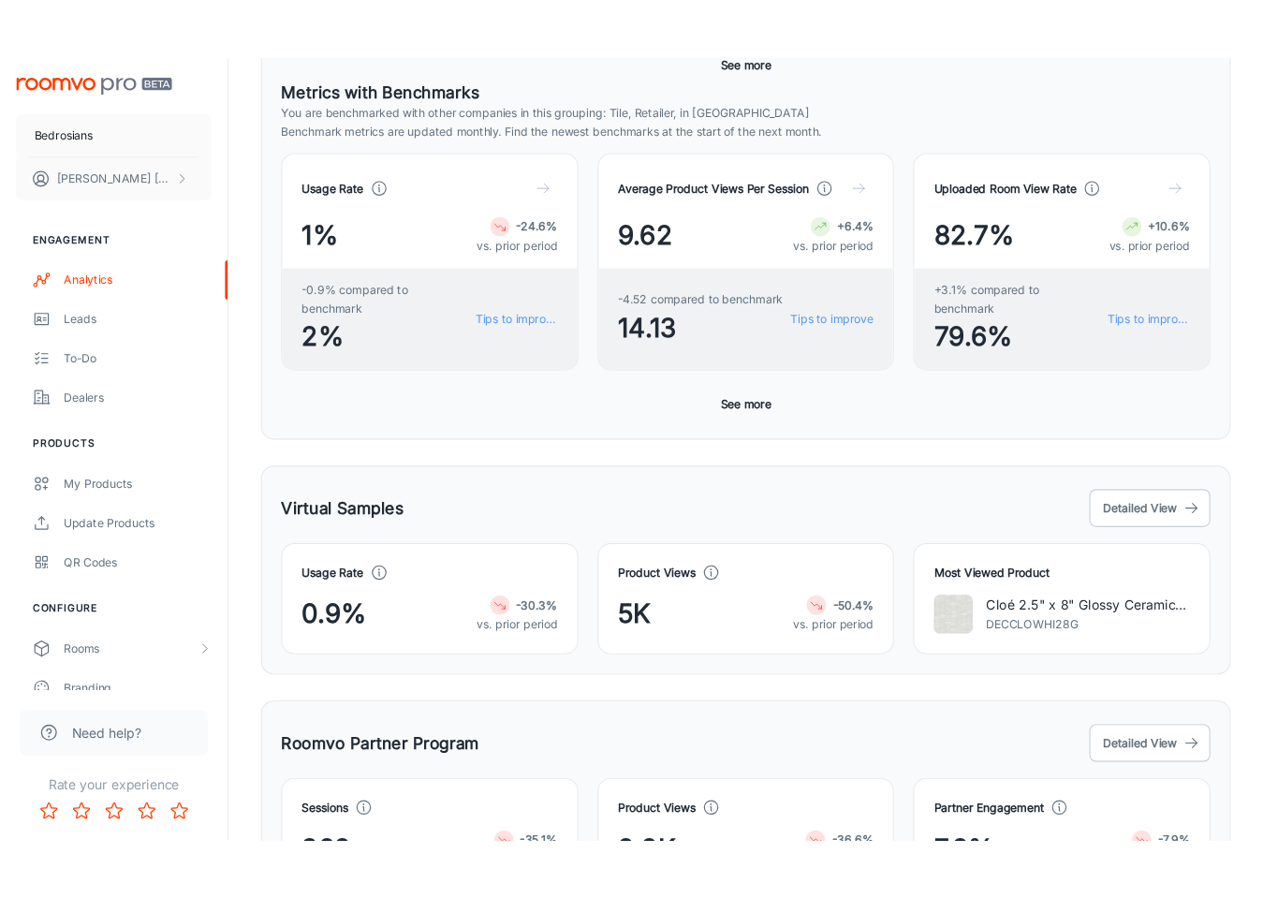
scroll to position [562, 0]
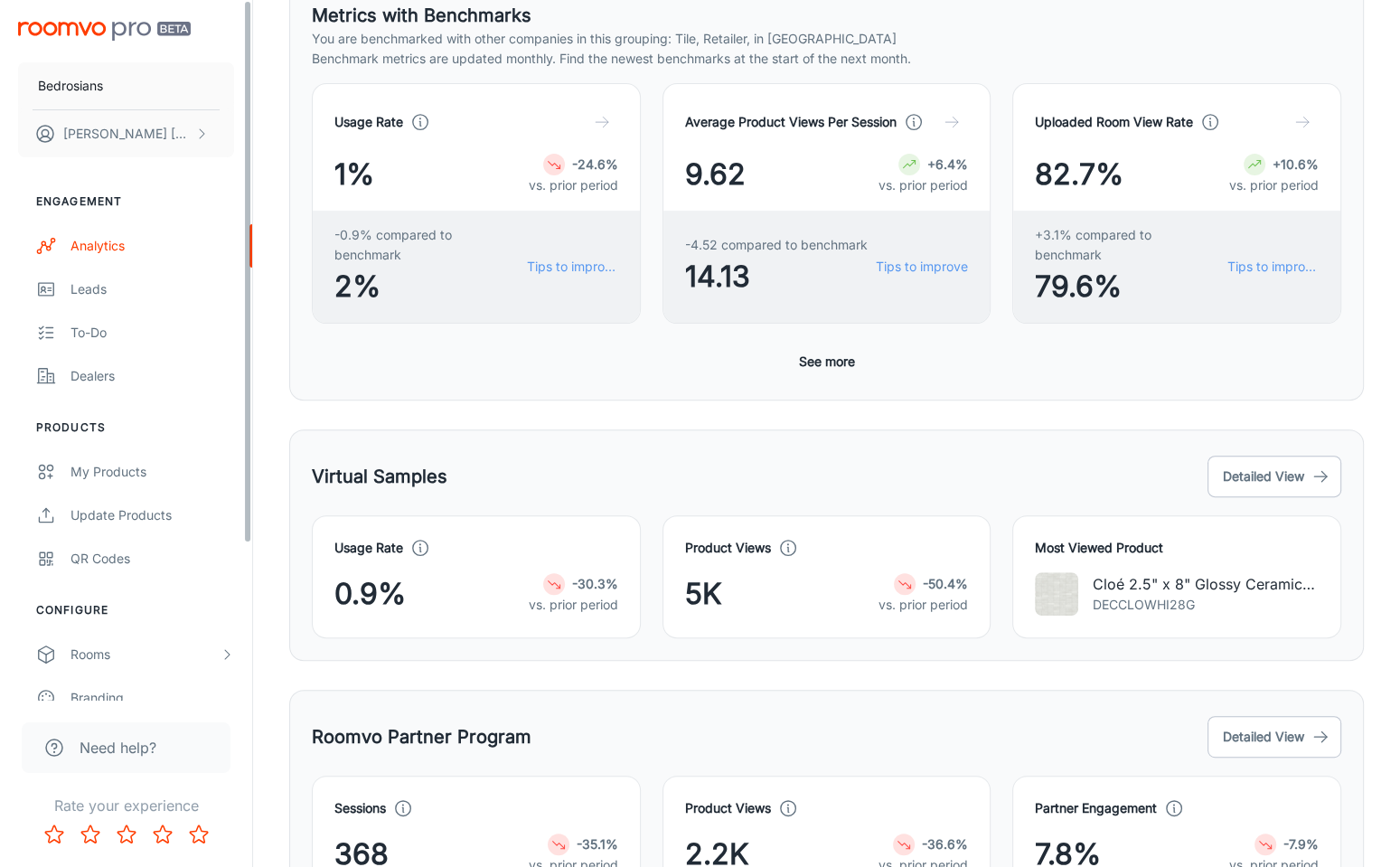
click at [288, 406] on div "Overview The last event reported below is from 2025-08-25 Date This Month Vendo…" at bounding box center [826, 249] width 1118 height 1344
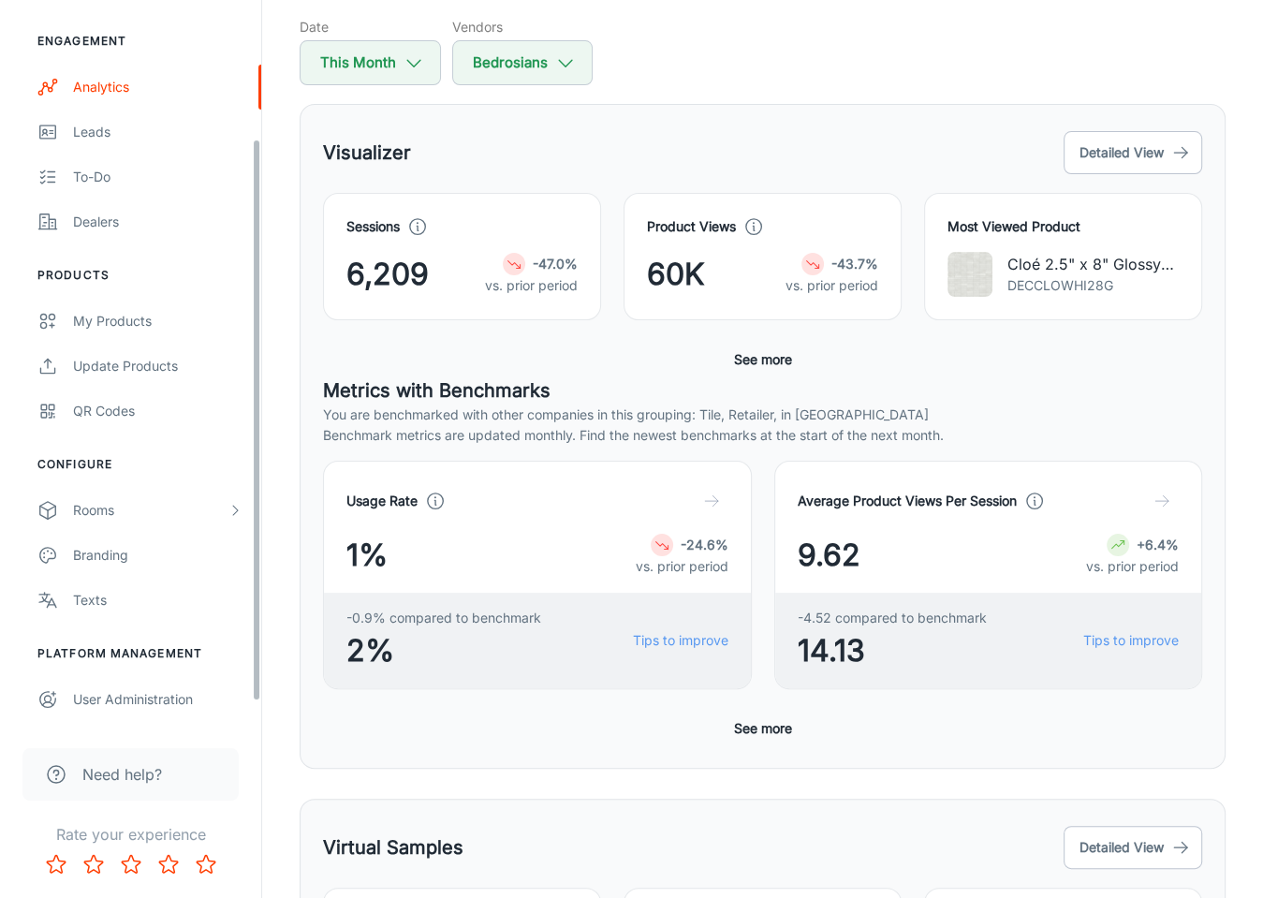
scroll to position [187, 0]
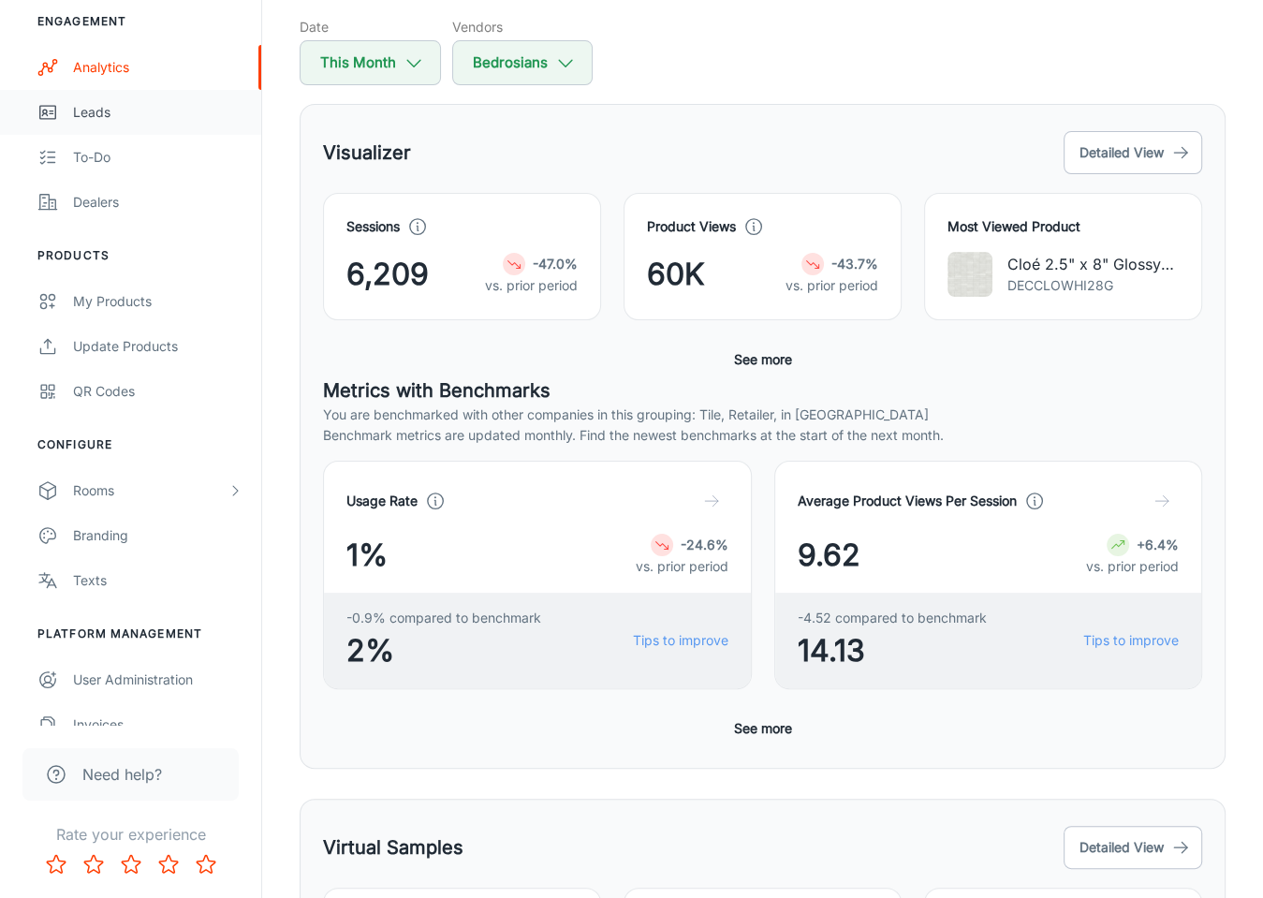
click at [91, 102] on div "Leads" at bounding box center [157, 112] width 169 height 21
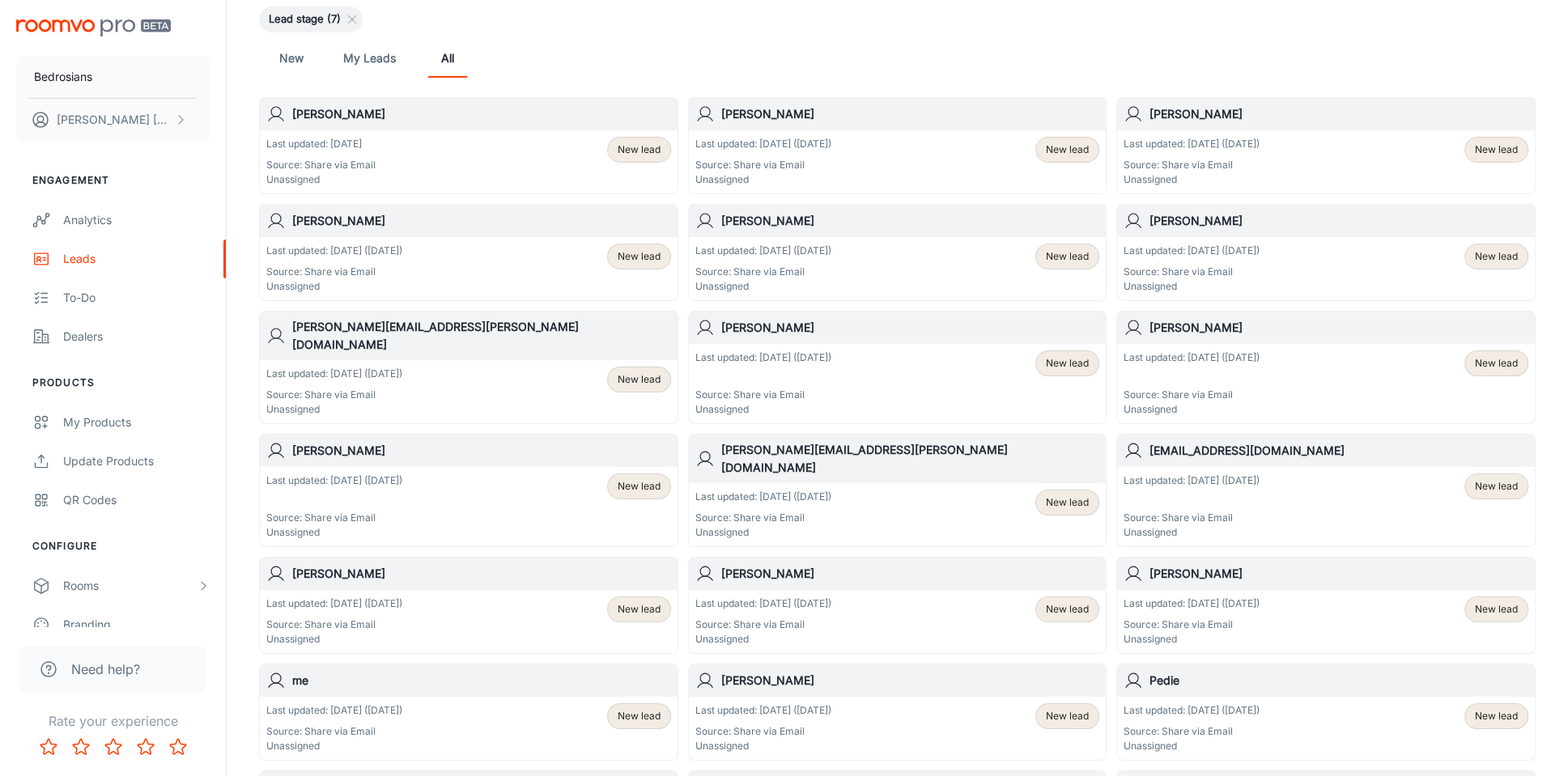
scroll to position [162, 0]
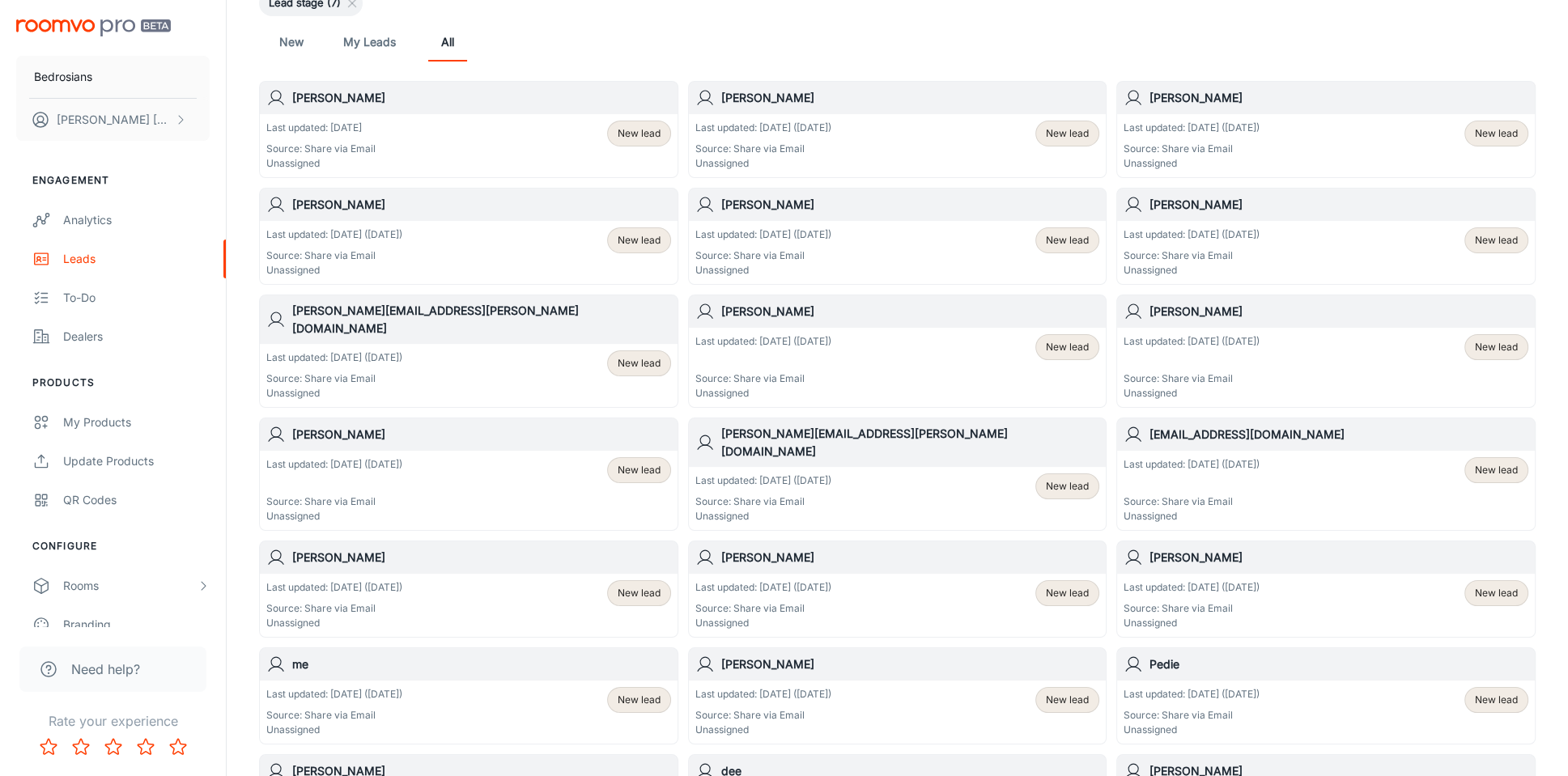
click at [634, 135] on span "New lead" at bounding box center [639, 133] width 43 height 15
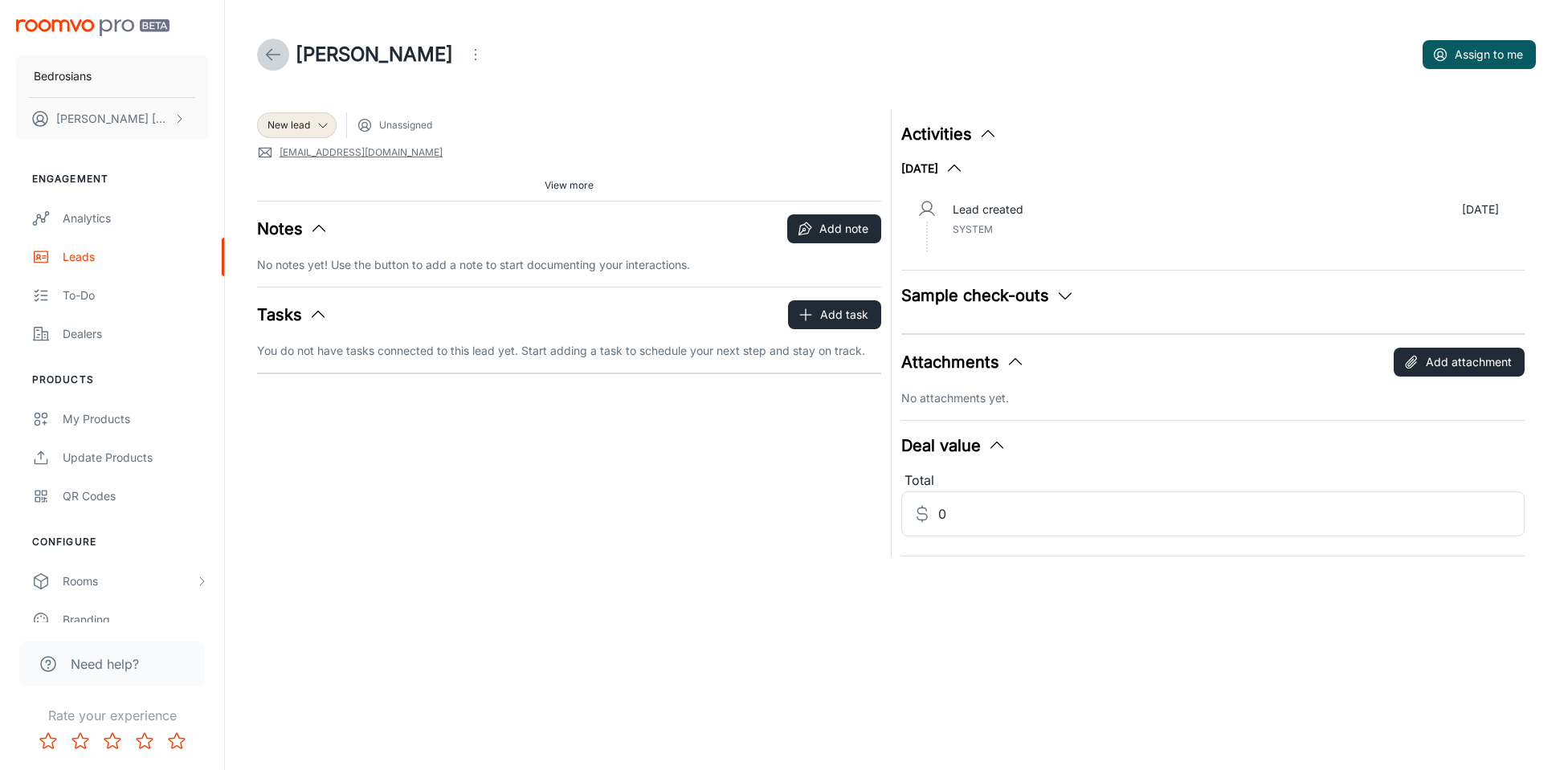
click at [275, 49] on icon at bounding box center [273, 54] width 19 height 19
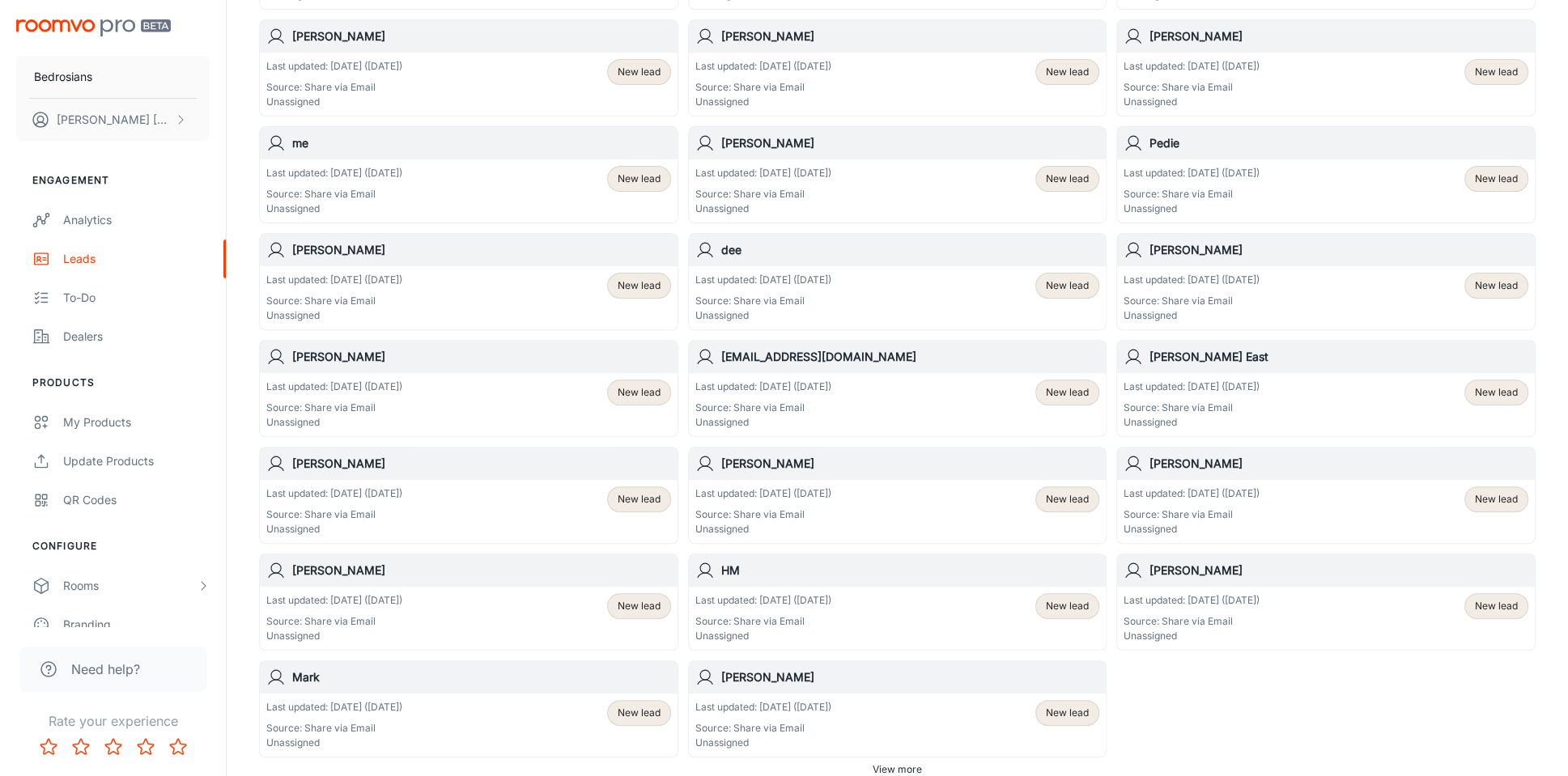
scroll to position [728, 0]
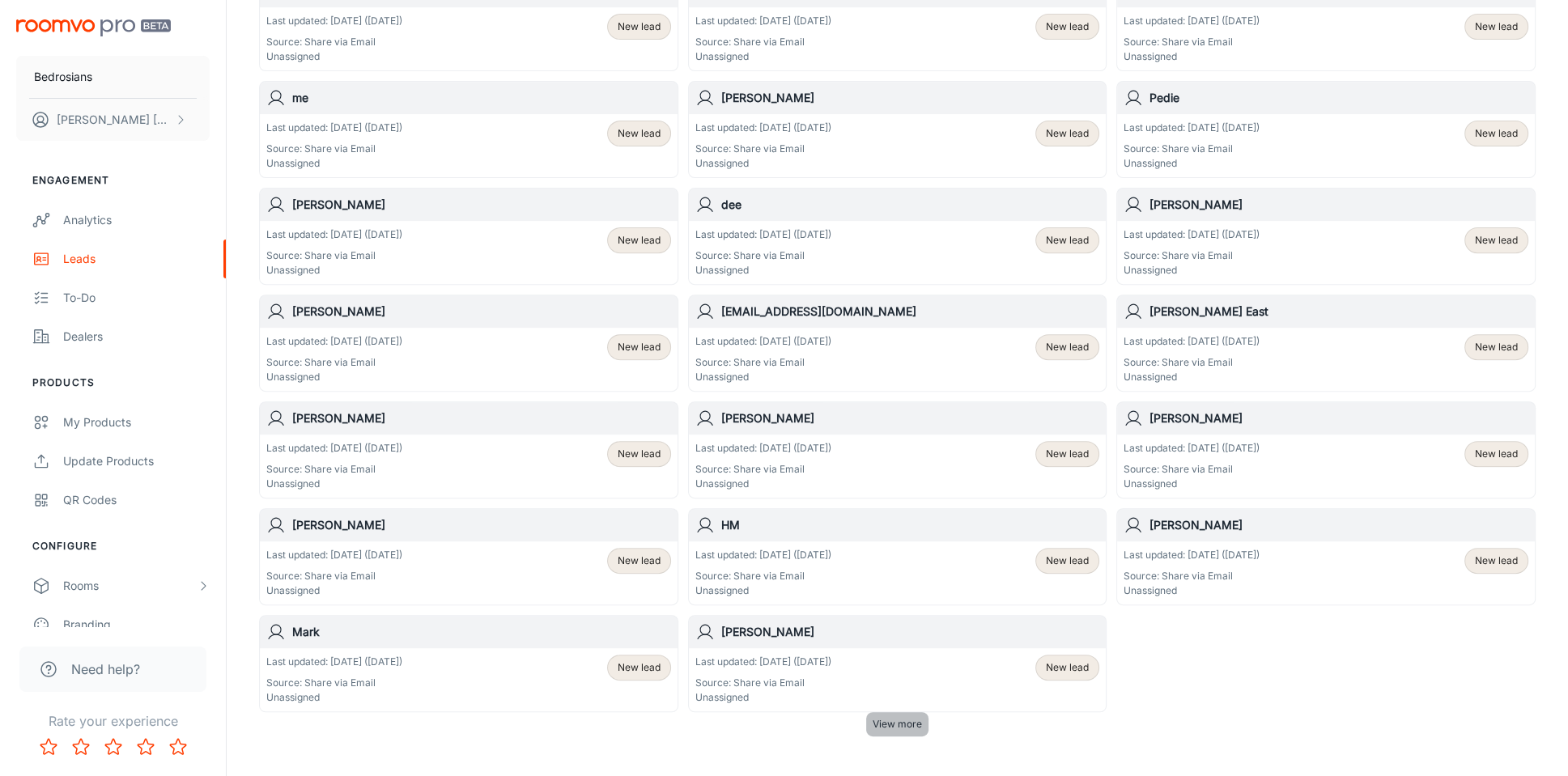
click at [918, 717] on span "View more" at bounding box center [896, 724] width 49 height 15
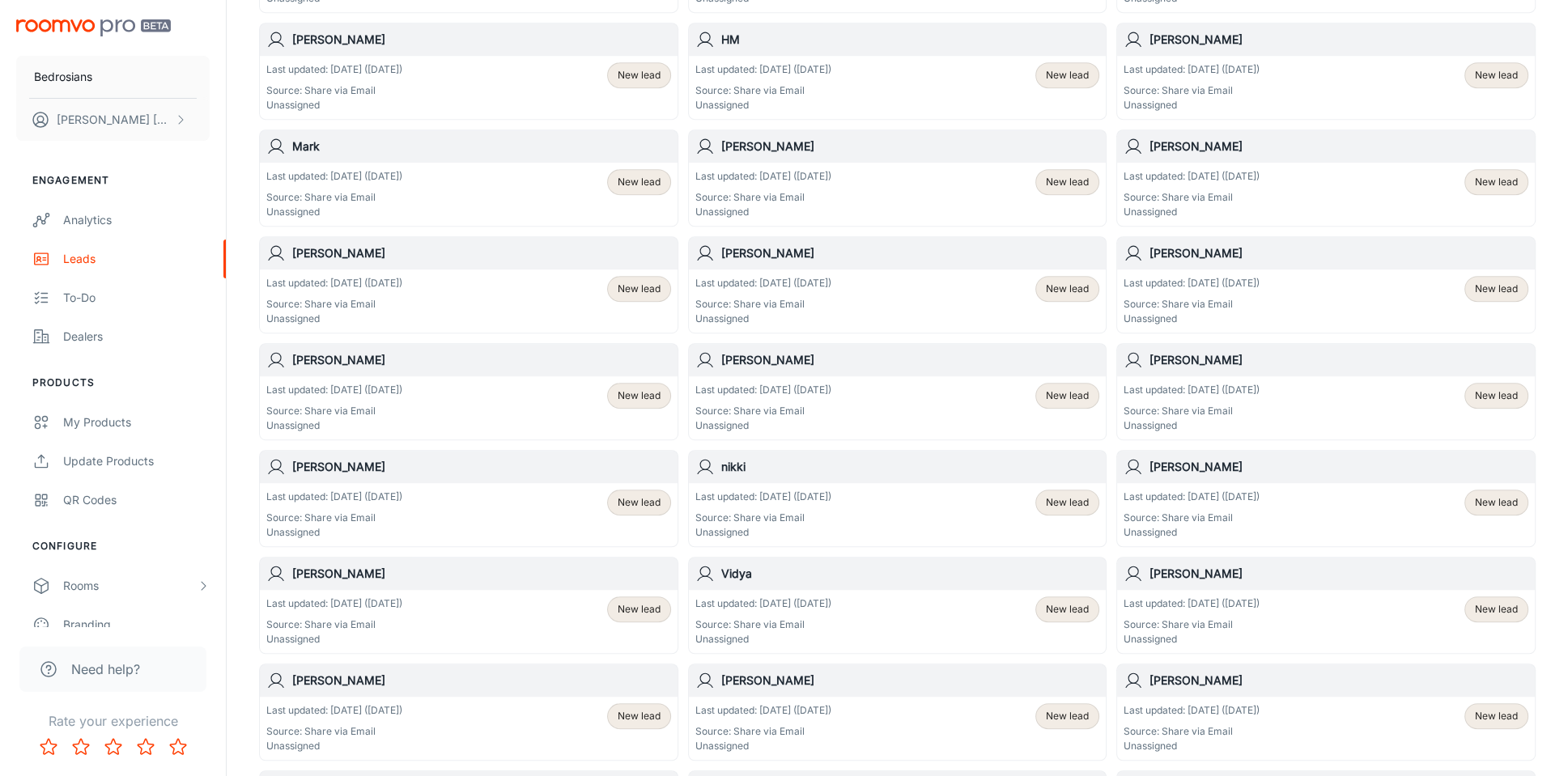
scroll to position [1294, 0]
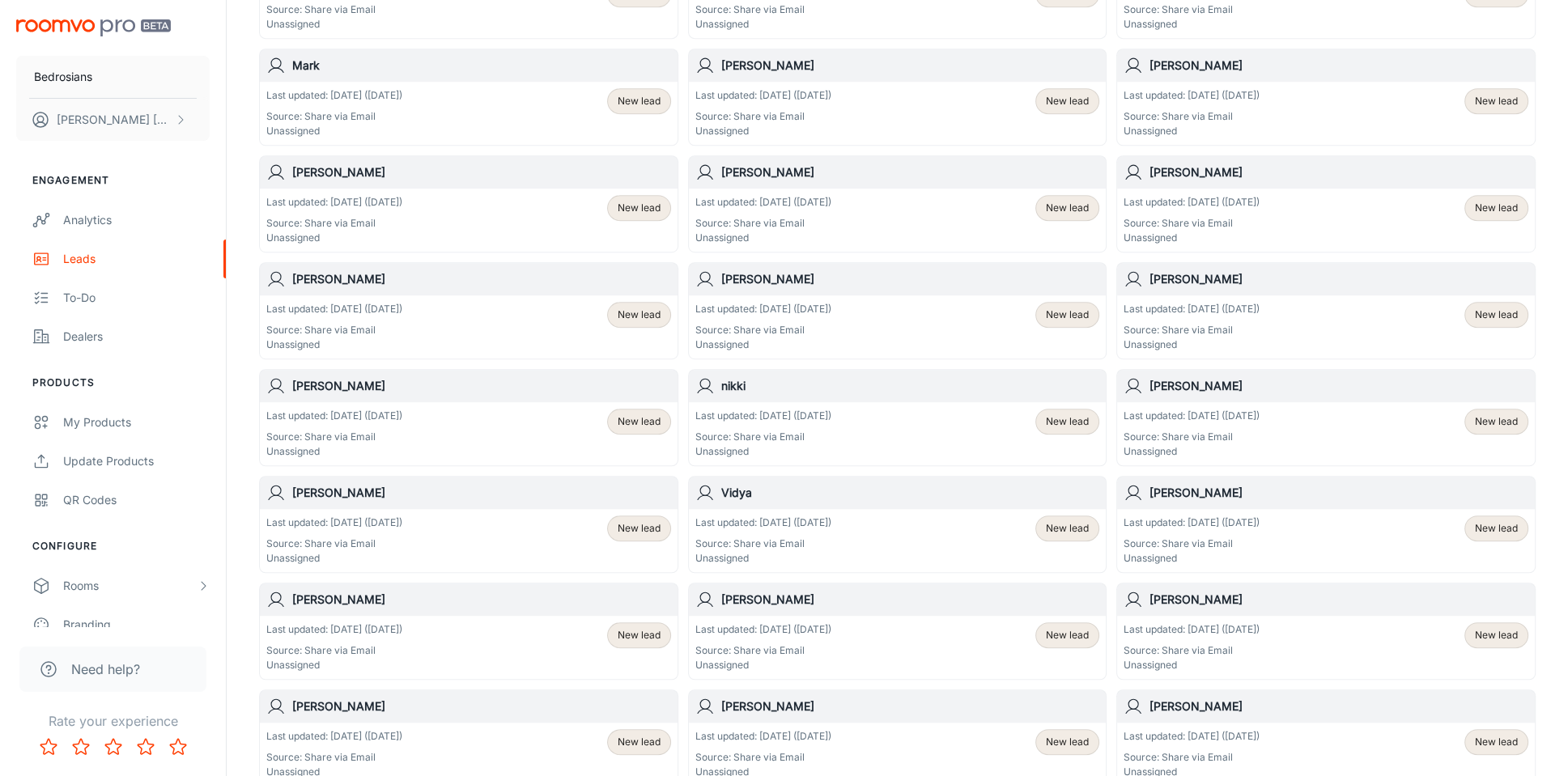
click at [332, 377] on h6 "Carol Leyendecker" at bounding box center [481, 385] width 379 height 18
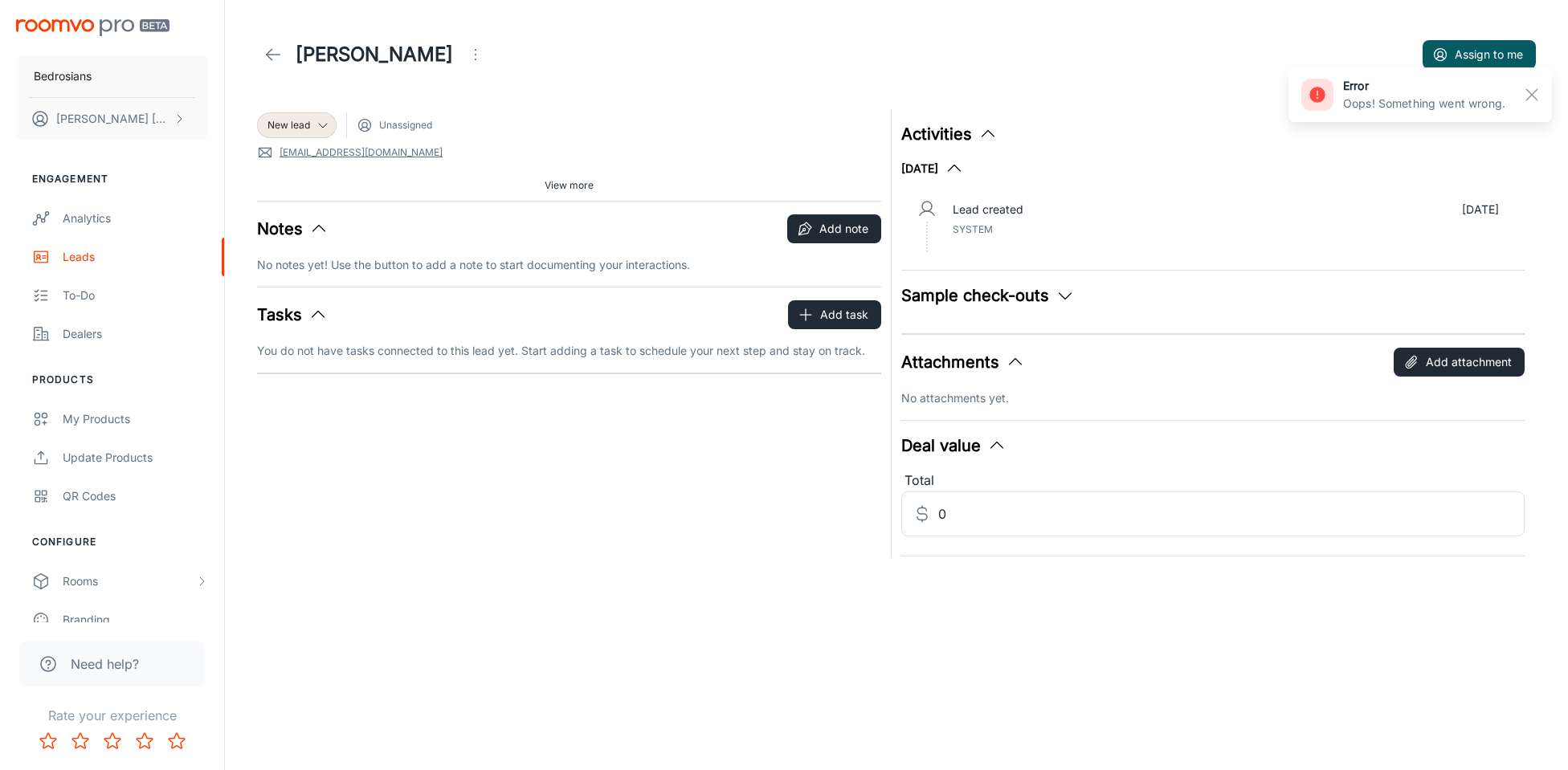
click at [1027, 301] on icon "button" at bounding box center [1064, 295] width 19 height 19
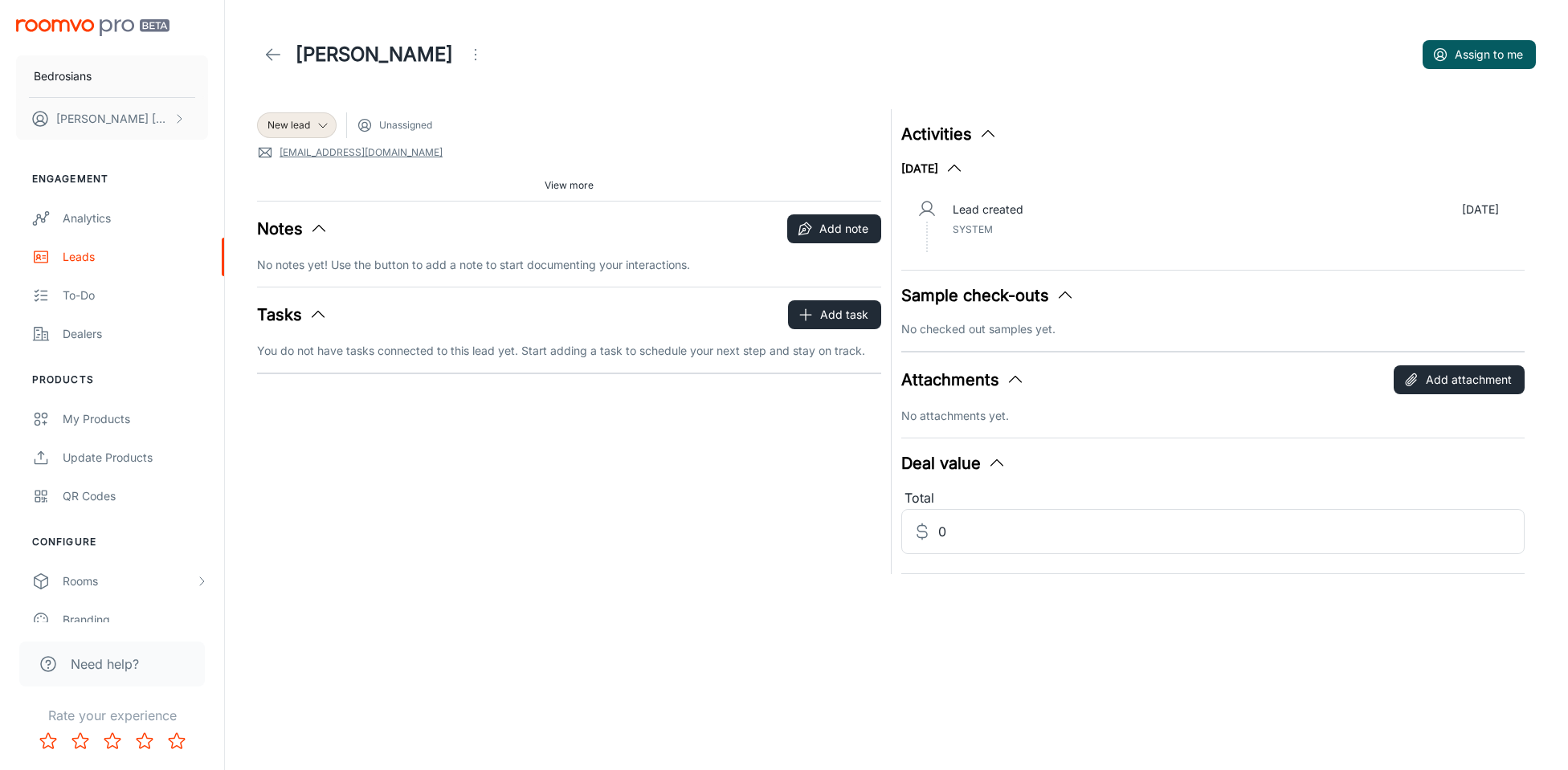
click at [564, 182] on span "View more" at bounding box center [569, 185] width 49 height 15
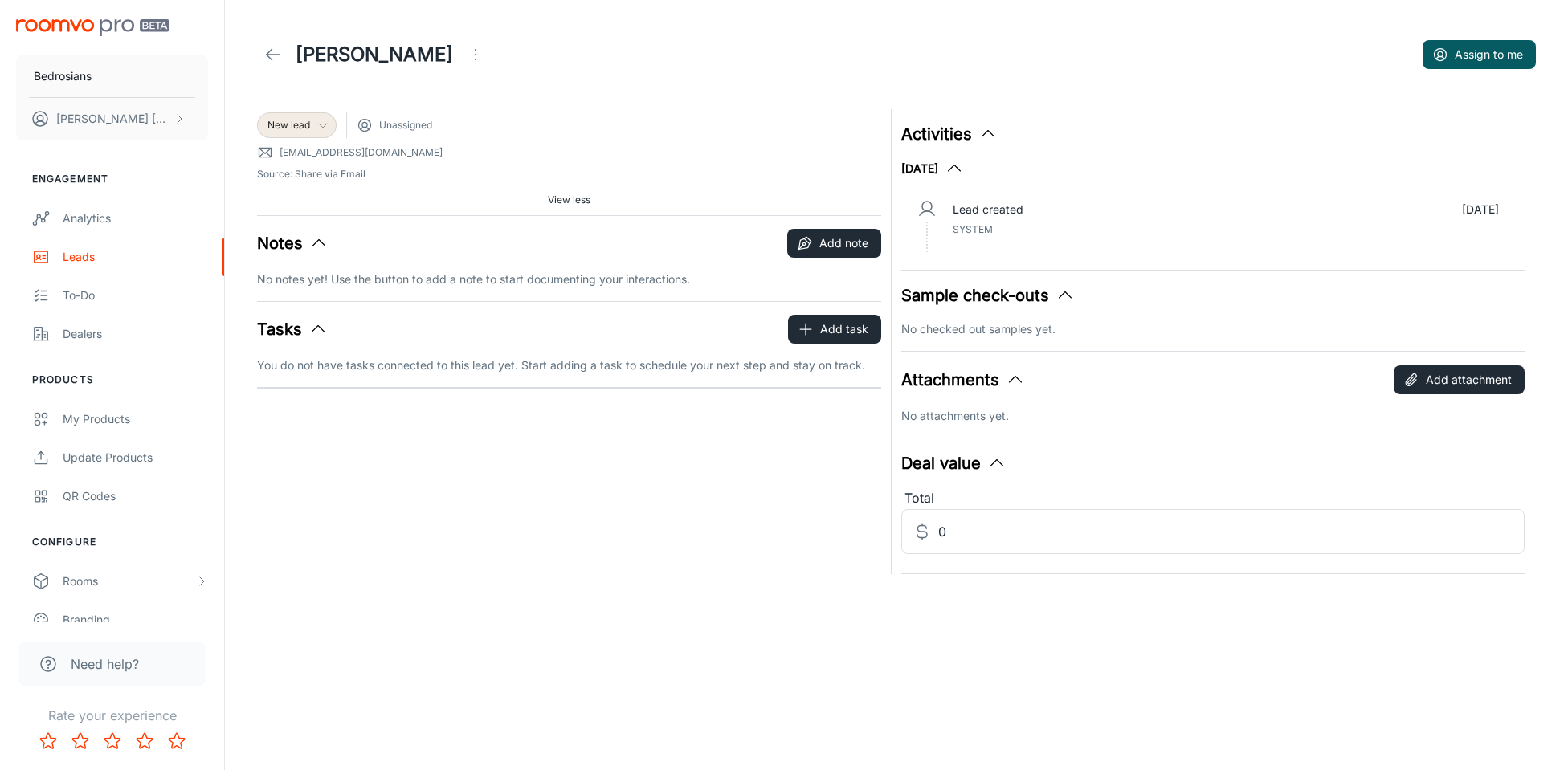
click at [293, 126] on span "New lead" at bounding box center [289, 125] width 43 height 15
click at [756, 115] on div at bounding box center [784, 385] width 1568 height 770
click at [323, 128] on polyline at bounding box center [323, 125] width 8 height 4
click at [556, 126] on div at bounding box center [784, 385] width 1568 height 770
click at [271, 49] on polyline at bounding box center [269, 54] width 6 height 11
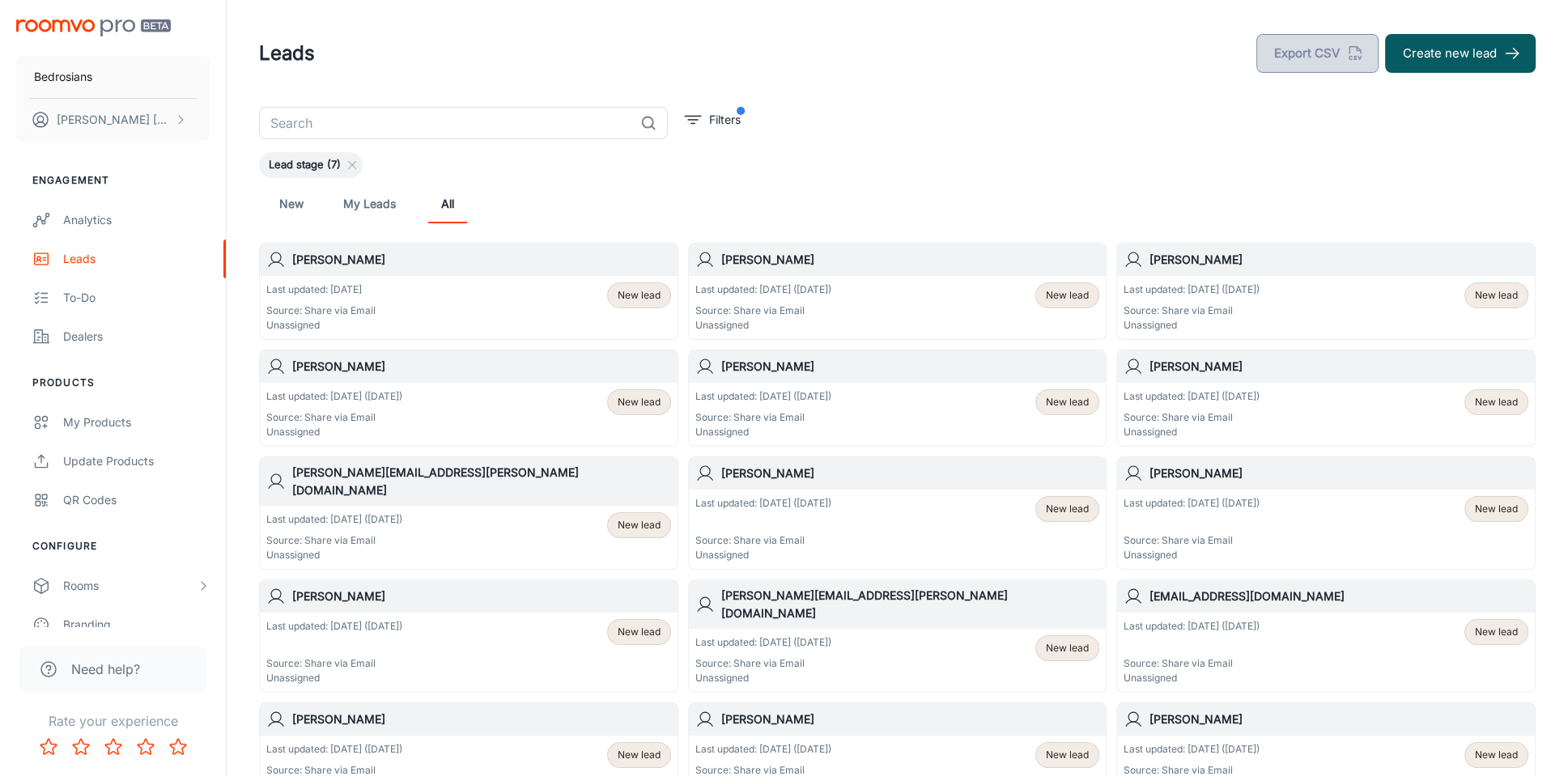
click at [1035, 53] on button "Export CSV" at bounding box center [1316, 53] width 122 height 39
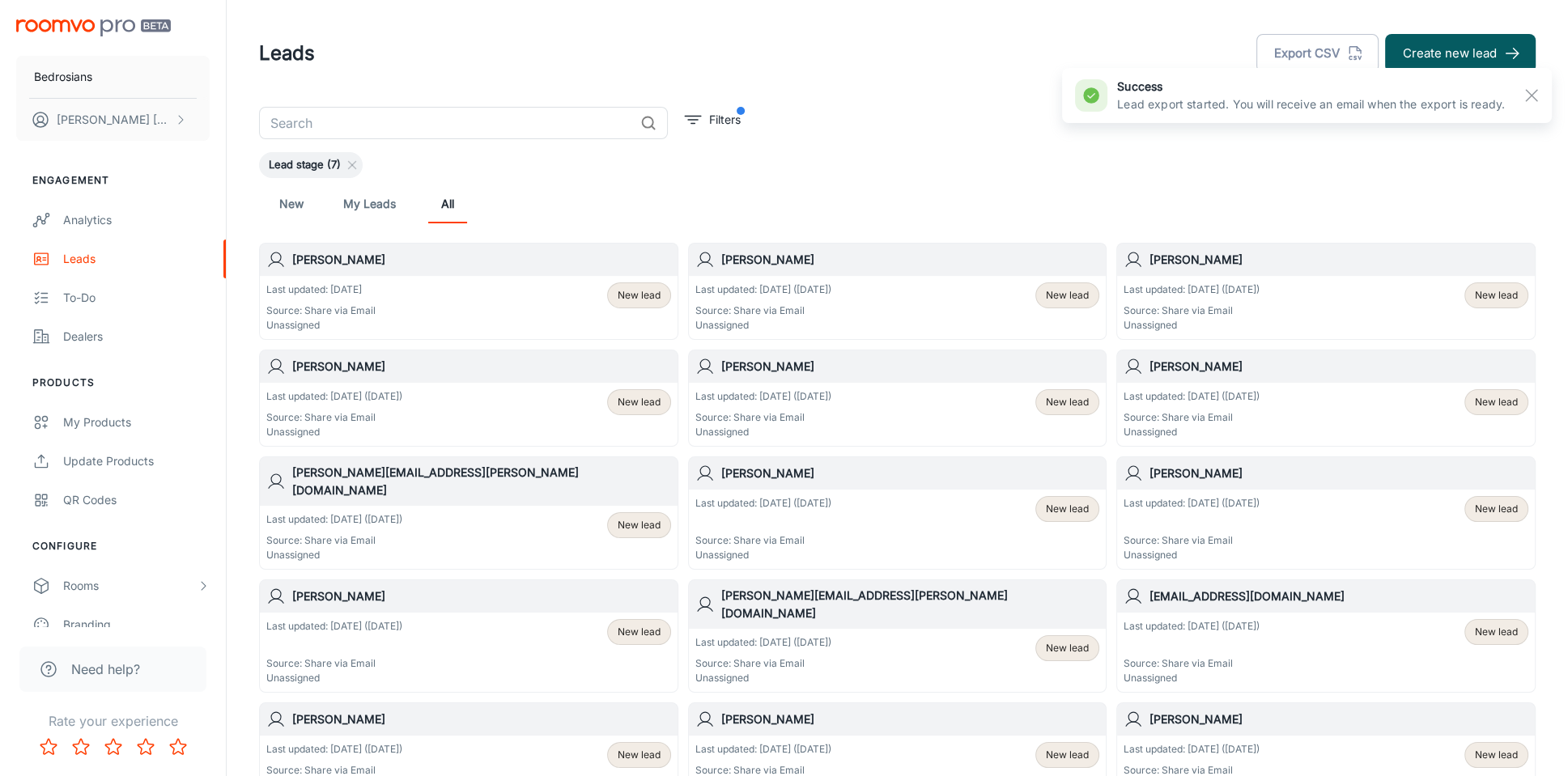
click at [1035, 192] on div "New My Leads All" at bounding box center [897, 203] width 1251 height 39
click at [720, 111] on p "Filters" at bounding box center [724, 119] width 32 height 18
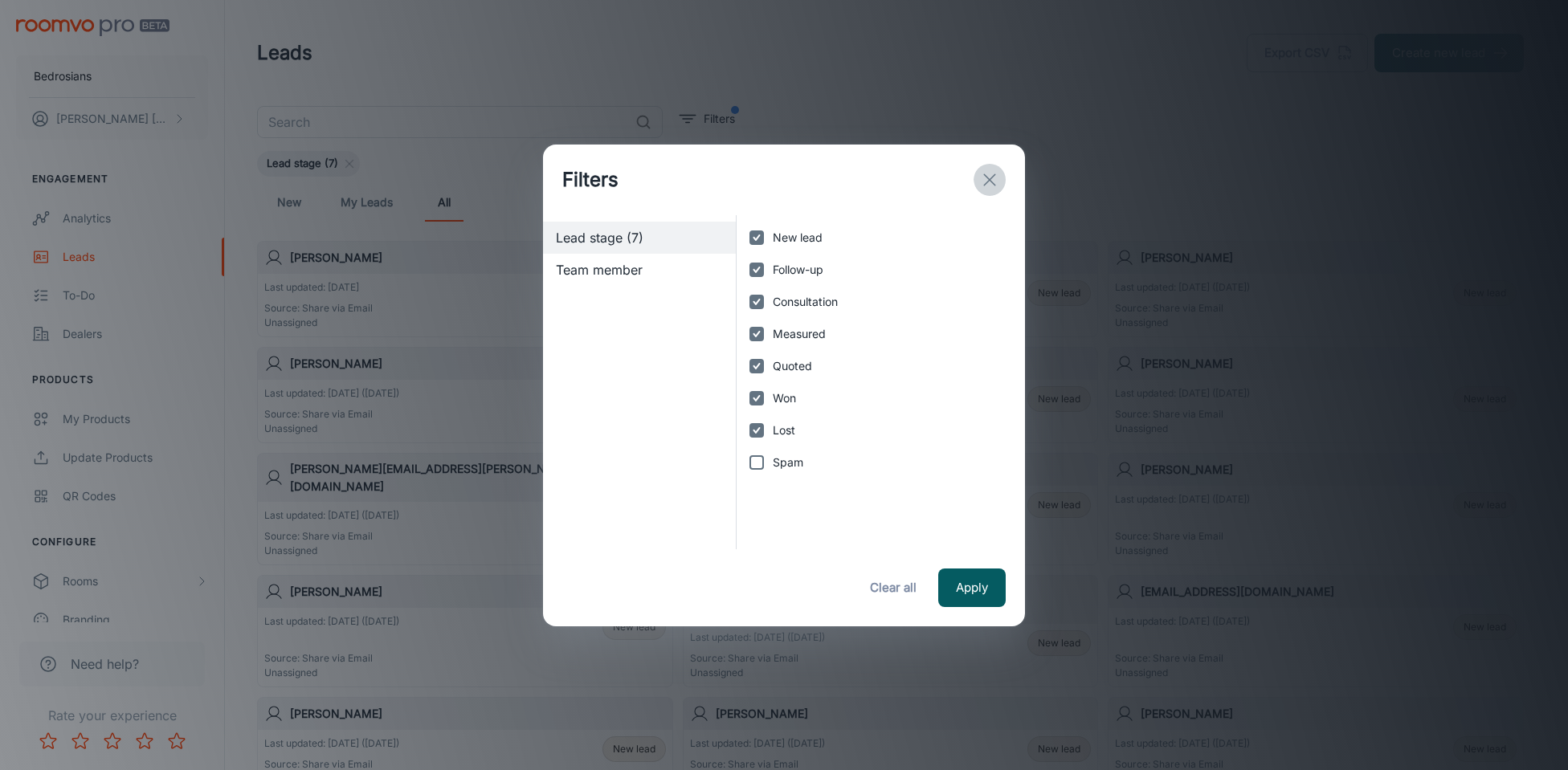
click at [996, 183] on icon "exit" at bounding box center [989, 179] width 19 height 19
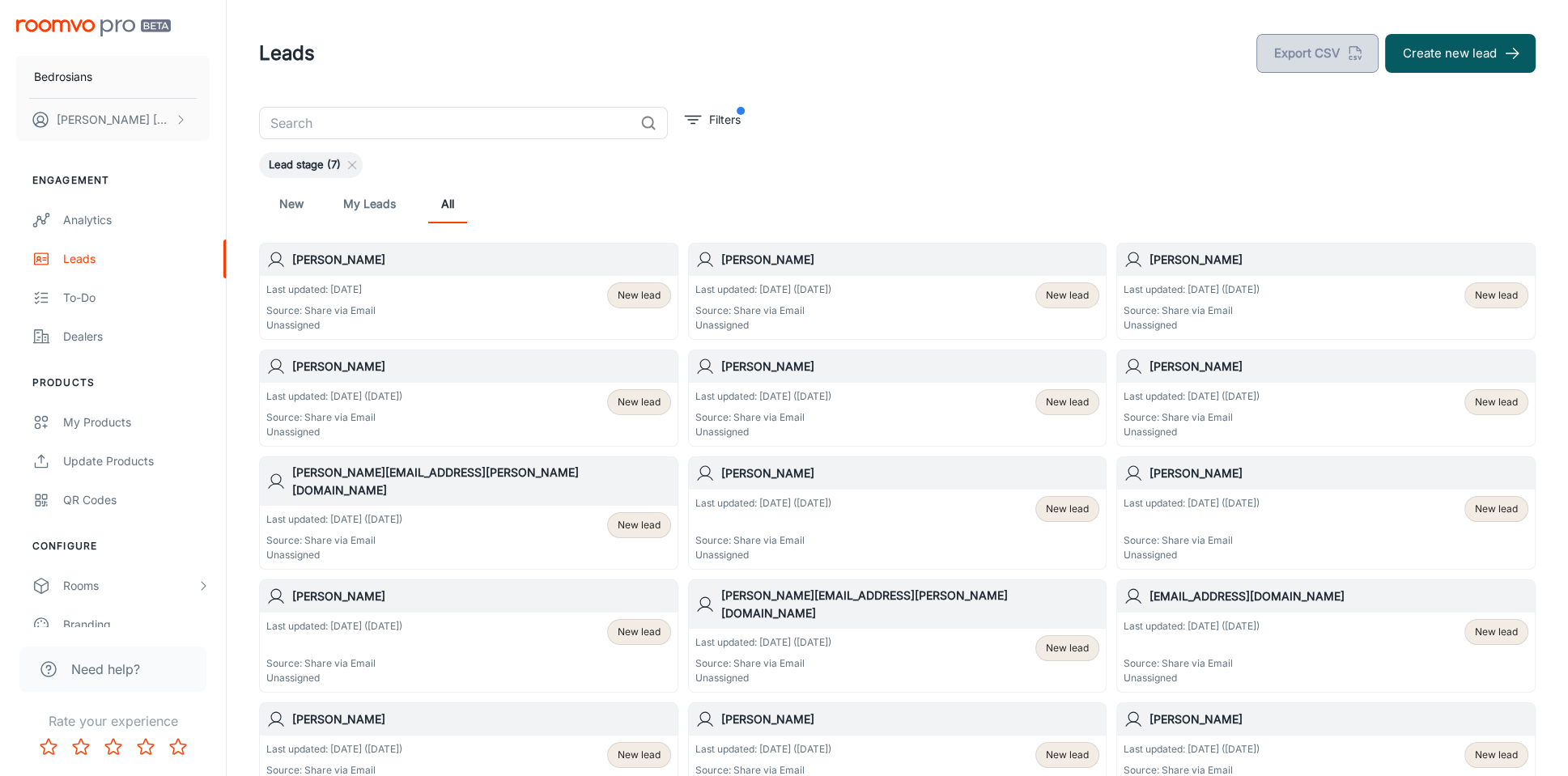
click at [1035, 60] on button "Export CSV" at bounding box center [1316, 53] width 122 height 39
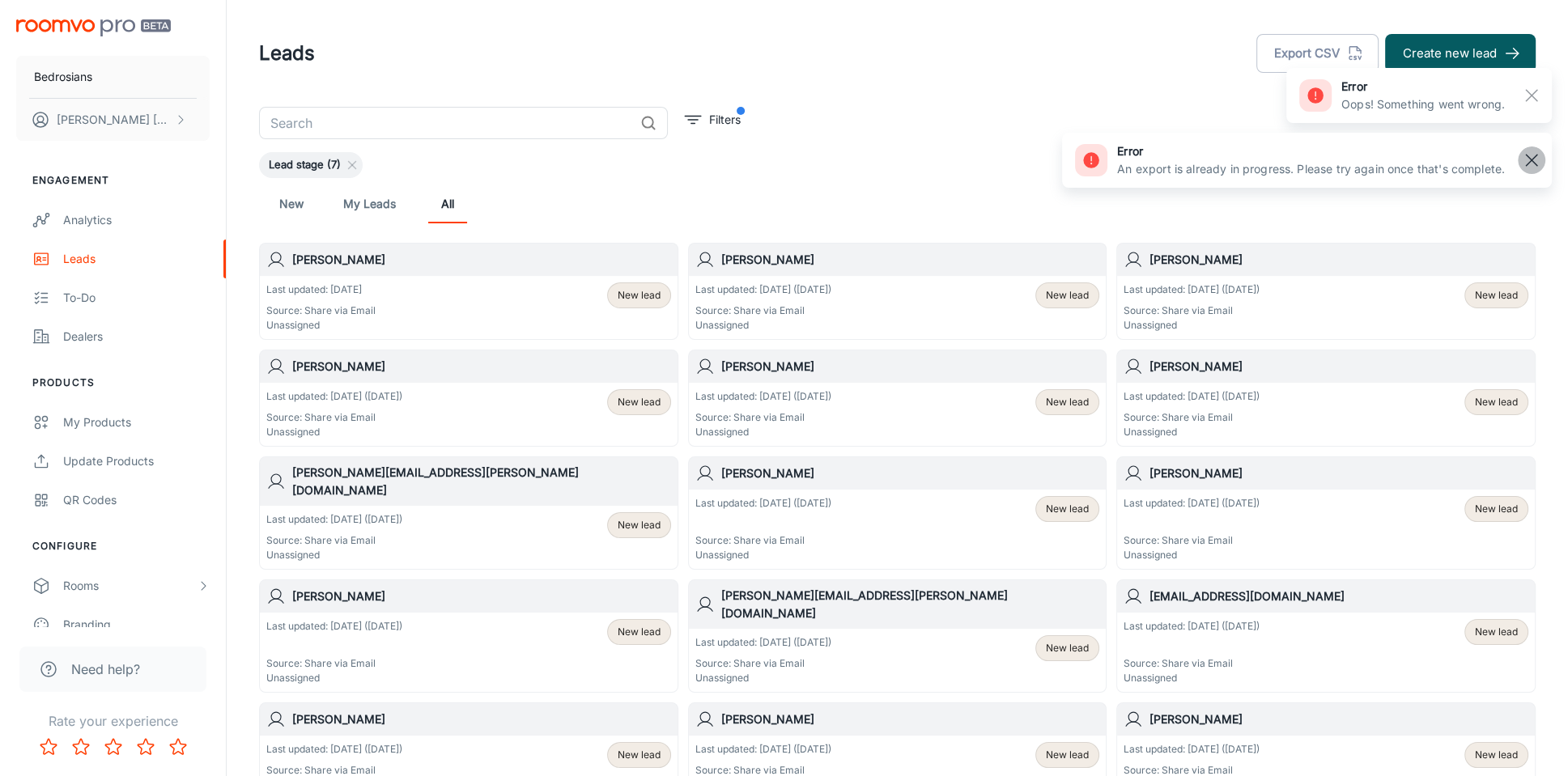
click at [1035, 156] on rect "button" at bounding box center [1531, 160] width 19 height 19
click at [1035, 96] on rect "button" at bounding box center [1531, 95] width 19 height 19
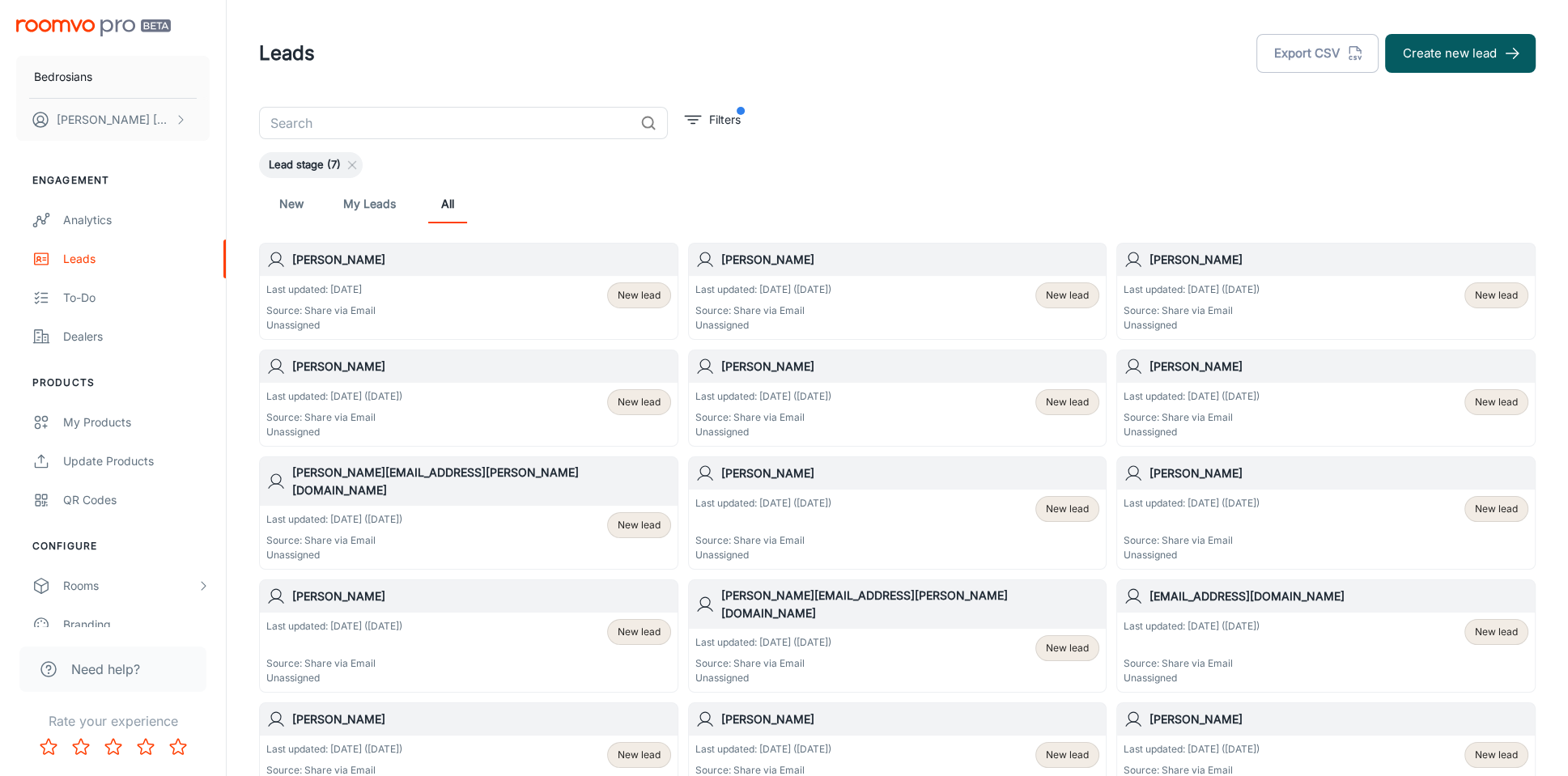
drag, startPoint x: 762, startPoint y: 188, endPoint x: 749, endPoint y: 188, distance: 13.0
click at [762, 188] on div "New My Leads All" at bounding box center [897, 203] width 1251 height 39
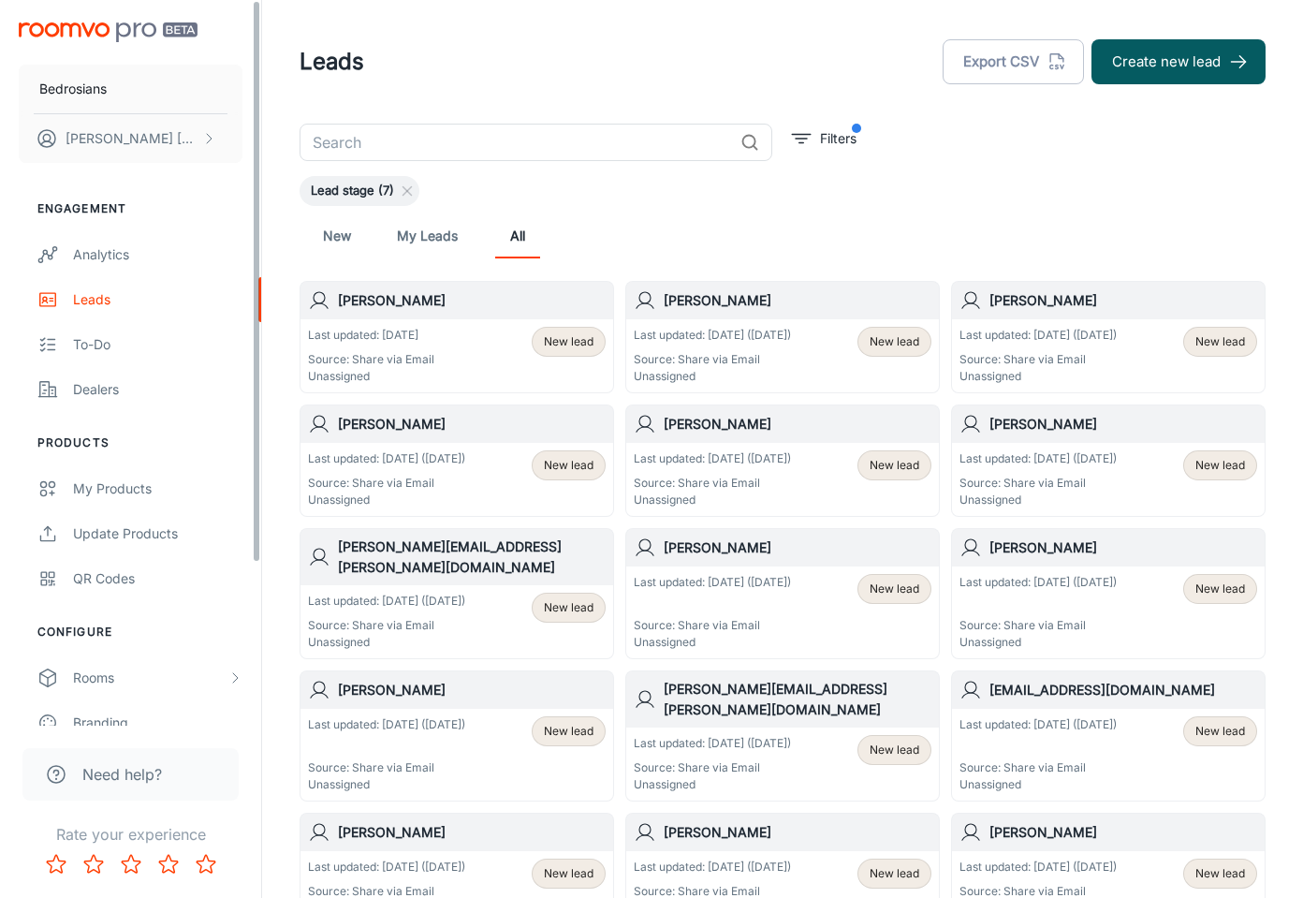
drag, startPoint x: 257, startPoint y: 538, endPoint x: 273, endPoint y: 512, distance: 30.7
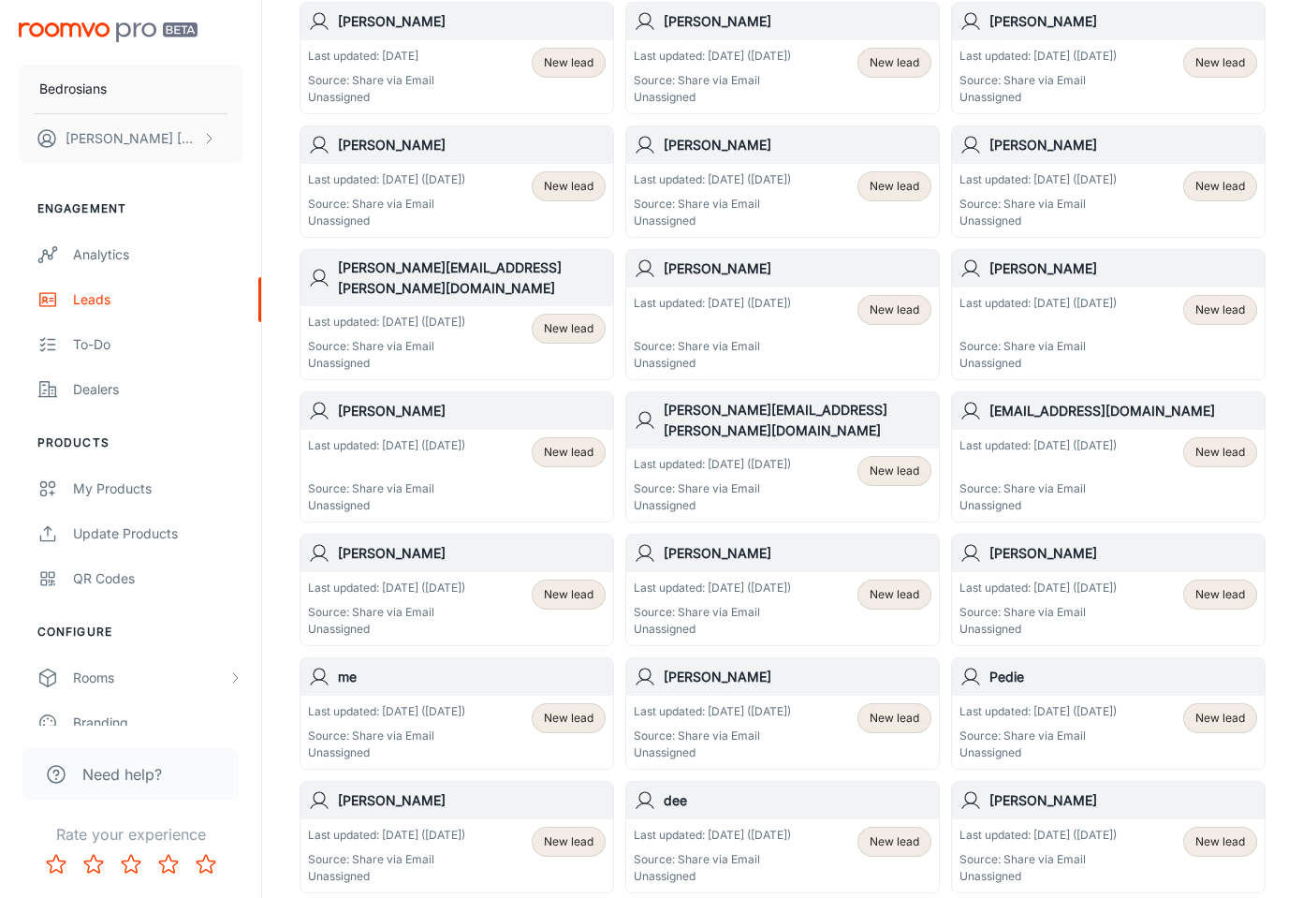
scroll to position [281, 0]
click at [358, 541] on h6 "Olga" at bounding box center [472, 551] width 268 height 21
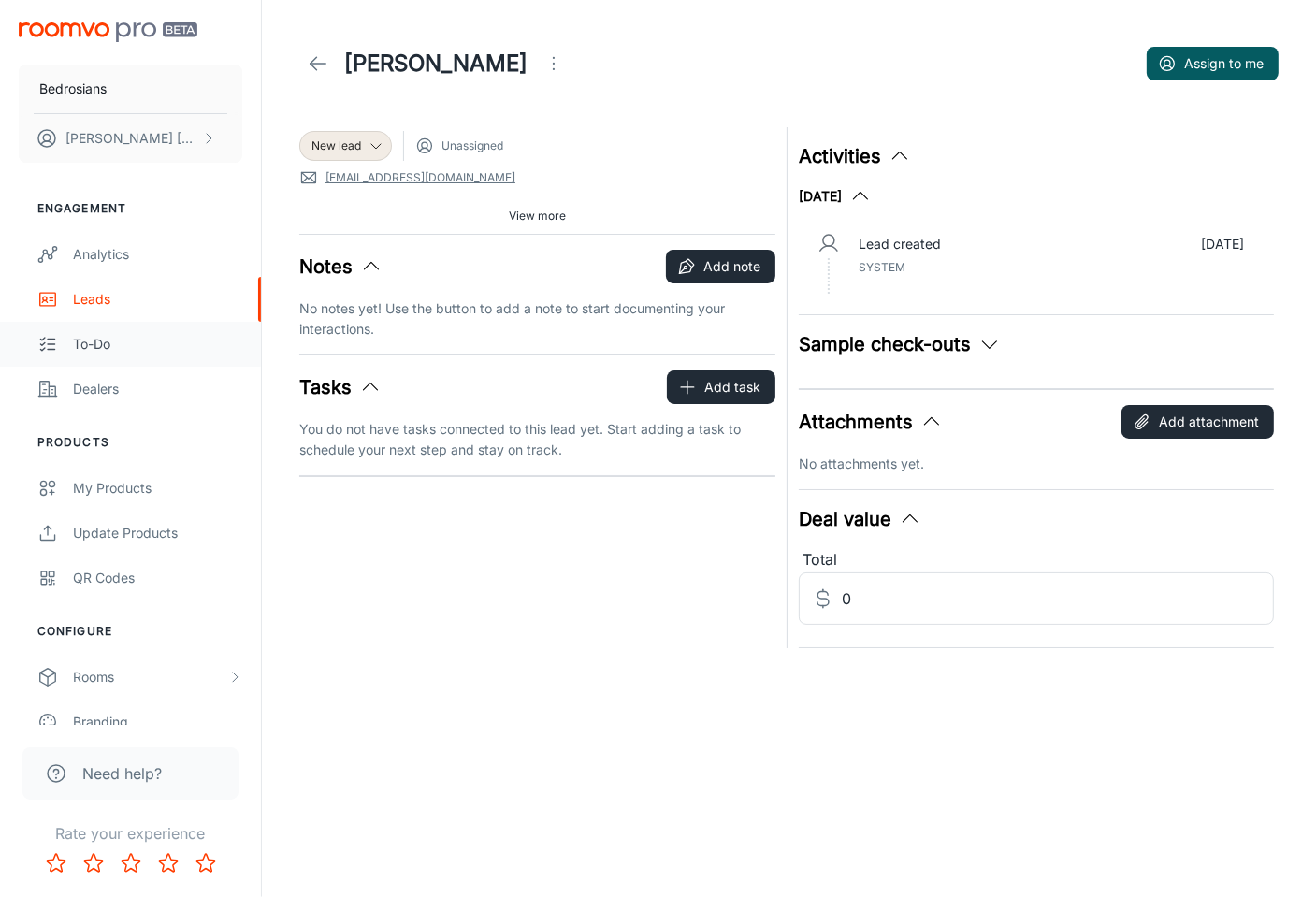
click at [124, 334] on div "To-do" at bounding box center [157, 344] width 169 height 21
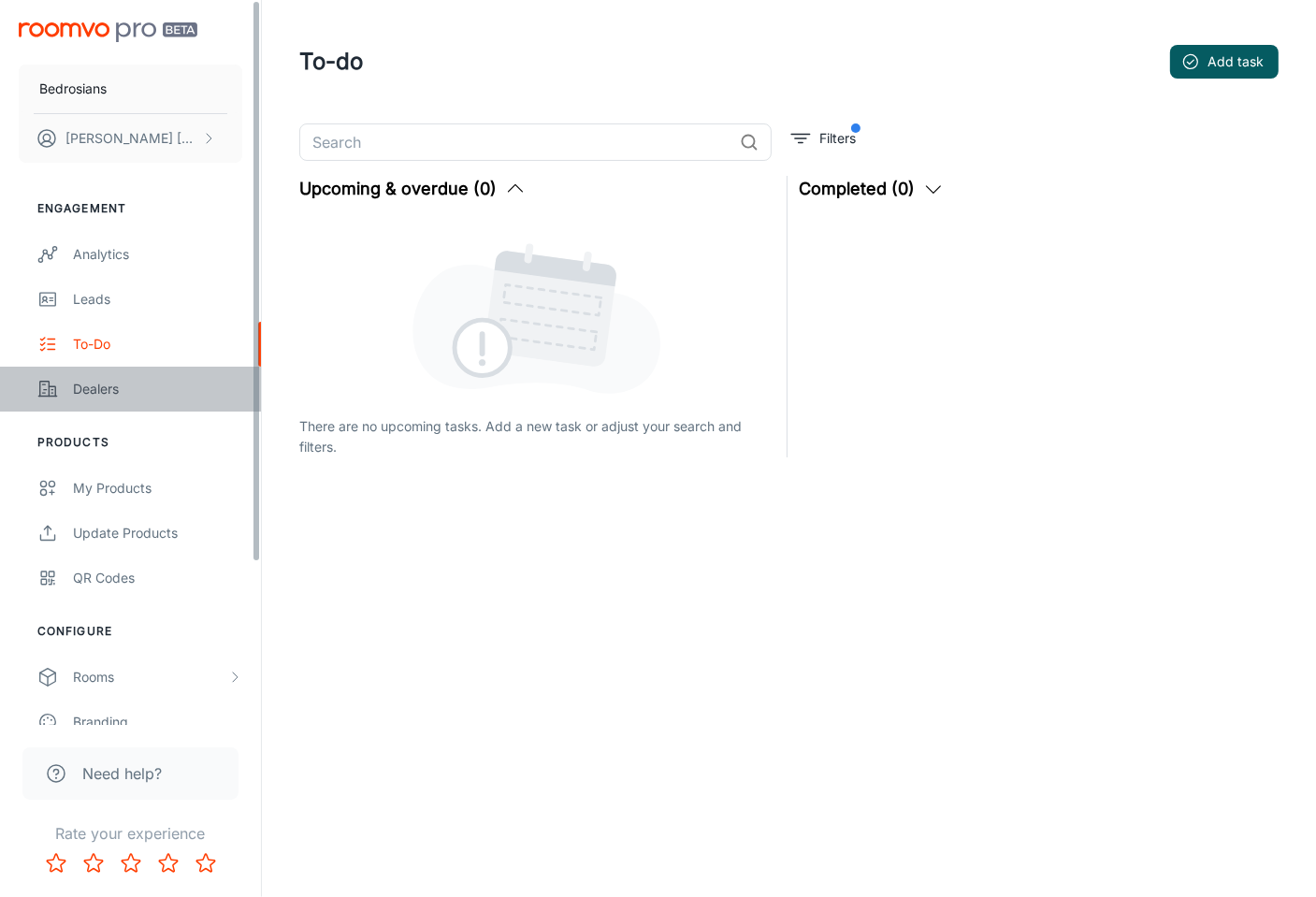
click at [122, 390] on div "Dealers" at bounding box center [157, 389] width 169 height 21
